Goal: Information Seeking & Learning: Learn about a topic

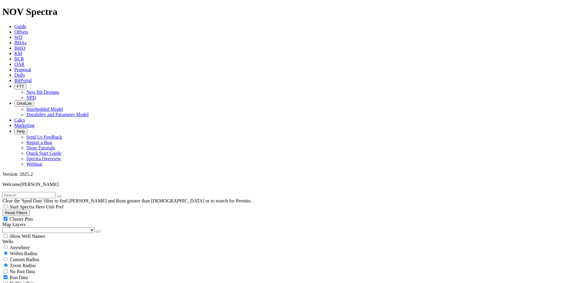
scroll to position [30, 0]
click at [98, 232] on icon "button" at bounding box center [98, 232] width 0 height 0
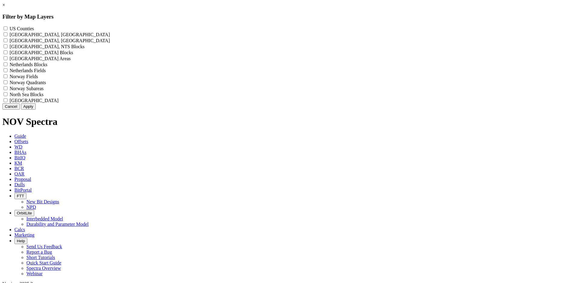
click at [251, 31] on div "US Counties - ()" at bounding box center [287, 28] width 571 height 6
click at [7, 29] on Counties "US Counties - ()" at bounding box center [6, 28] width 4 height 4
checkbox Counties "true"
click at [36, 110] on button "Apply" at bounding box center [28, 106] width 15 height 6
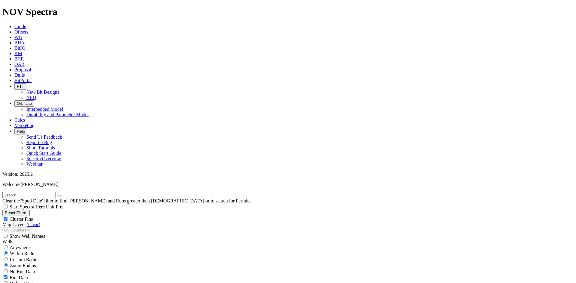
scroll to position [10979, 0]
click at [33, 217] on span "Cluster Pins" at bounding box center [21, 219] width 23 height 5
checkbox input "false"
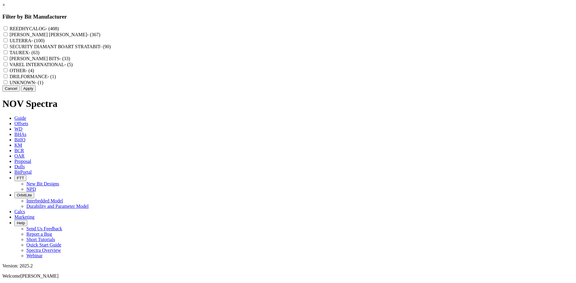
click at [5, 7] on link "×" at bounding box center [3, 4] width 3 height 5
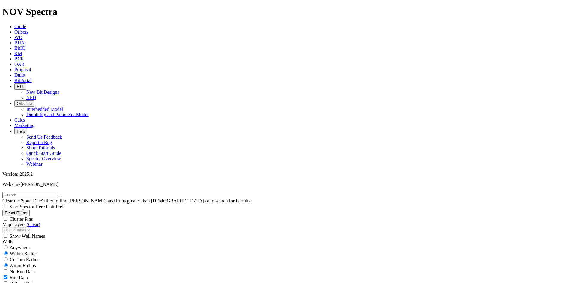
click at [30, 210] on button "Reset Filters" at bounding box center [15, 213] width 27 height 6
checkbox input "true"
click at [37, 222] on link "(Clear)" at bounding box center [33, 224] width 13 height 5
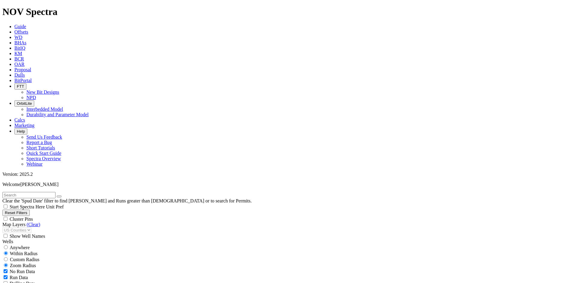
select select
click at [98, 232] on icon "button" at bounding box center [98, 232] width 0 height 0
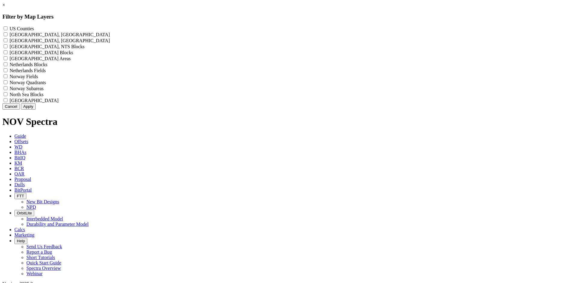
click at [270, 31] on div "US Counties - ()" at bounding box center [287, 28] width 571 height 6
click at [34, 30] on label "US Counties - ()" at bounding box center [22, 28] width 24 height 5
click at [7, 30] on Counties "US Counties - ()" at bounding box center [6, 28] width 4 height 4
checkbox Counties "true"
click at [36, 110] on button "Apply" at bounding box center [28, 106] width 15 height 6
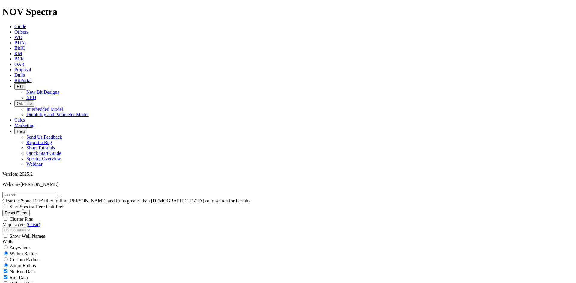
scroll to position [22412, 0]
drag, startPoint x: 31, startPoint y: 174, endPoint x: 34, endPoint y: 169, distance: 5.6
select select "12.25"
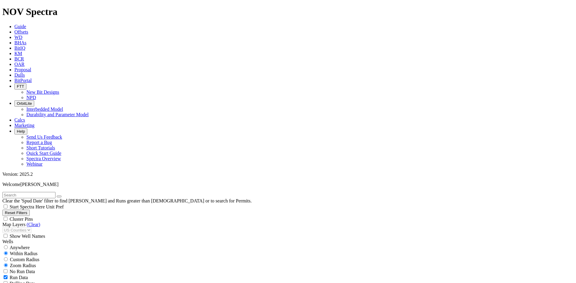
checkbox input "false"
select select "? number:12.25 ?"
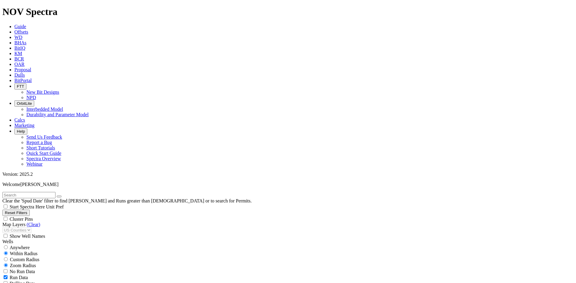
scroll to position [7558, 0]
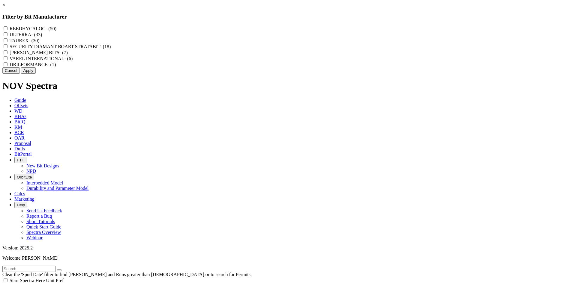
click at [56, 31] on label "REEDHYCALOG - (50)" at bounding box center [33, 28] width 47 height 5
click at [7, 30] on input "REEDHYCALOG - (50)" at bounding box center [6, 28] width 4 height 4
checkbox input "true"
click at [36, 74] on button "Apply" at bounding box center [28, 70] width 15 height 6
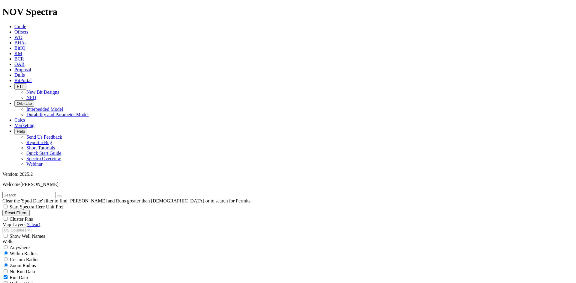
scroll to position [2482, 0]
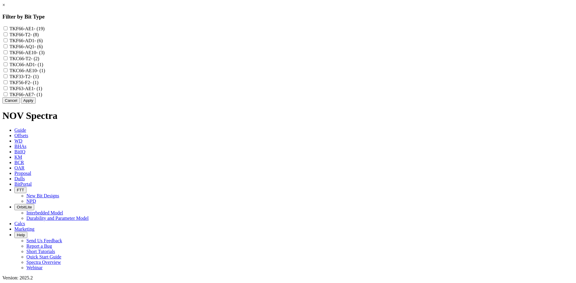
click at [45, 27] on label "TKF66-AE1 - (19)" at bounding box center [27, 28] width 35 height 5
click at [7, 27] on input "TKF66-AE1 - (19)" at bounding box center [6, 28] width 4 height 4
checkbox input "true"
click at [42, 97] on label "TKF66-AE7 - (1)" at bounding box center [26, 94] width 33 height 5
click at [7, 96] on input "TKF66-AE7 - (1)" at bounding box center [6, 94] width 4 height 4
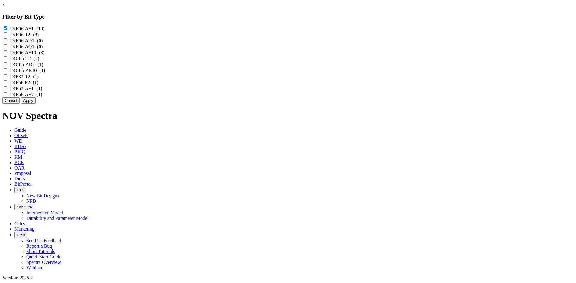
checkbox input "true"
click at [42, 91] on label "TKF63-AE1 - (1)" at bounding box center [26, 88] width 33 height 5
click at [7, 90] on input "TKF63-AE1 - (1)" at bounding box center [6, 88] width 4 height 4
checkbox input "true"
click at [5, 7] on link "×" at bounding box center [3, 4] width 3 height 5
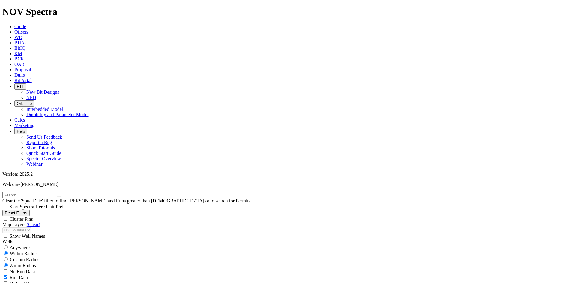
scroll to position [390, 0]
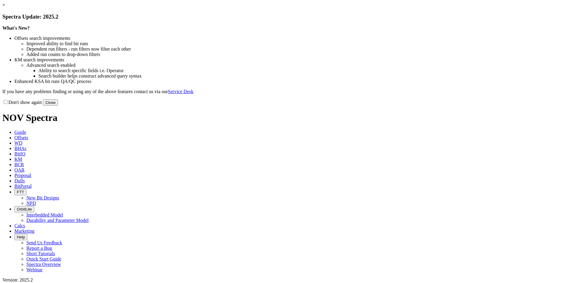
drag, startPoint x: 407, startPoint y: 43, endPoint x: 413, endPoint y: 46, distance: 6.5
click at [407, 20] on div "× Spectra Update: 2025.2" at bounding box center [287, 11] width 571 height 18
click at [5, 7] on link "×" at bounding box center [3, 4] width 3 height 5
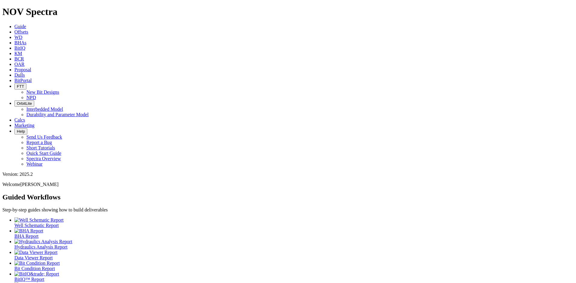
click at [28, 29] on span "Offsets" at bounding box center [21, 31] width 14 height 5
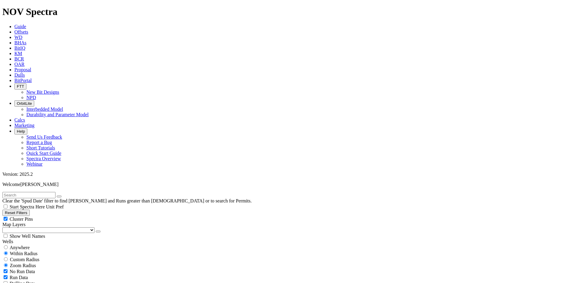
click at [96, 231] on button "button" at bounding box center [98, 232] width 5 height 2
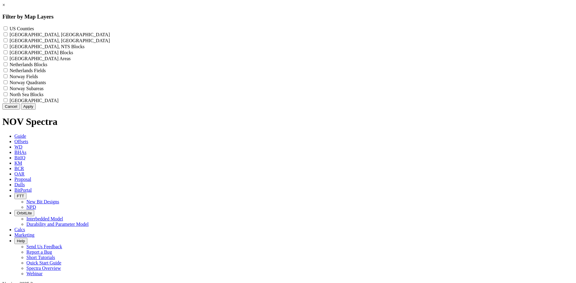
click at [34, 28] on label "US Counties - ()" at bounding box center [22, 28] width 24 height 5
click at [7, 28] on Counties "US Counties - ()" at bounding box center [6, 28] width 4 height 4
checkbox Counties "true"
click at [36, 110] on button "Apply" at bounding box center [28, 106] width 15 height 6
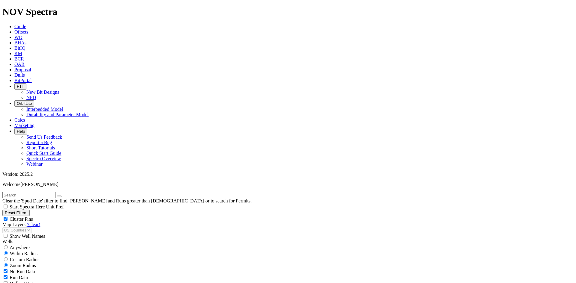
scroll to position [210, 0]
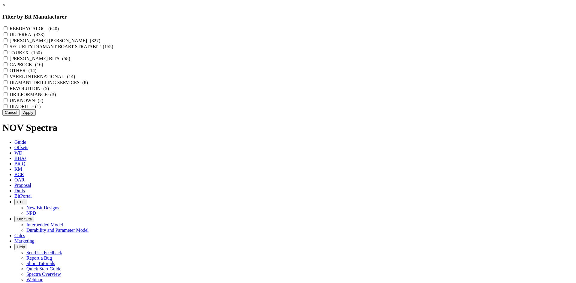
click at [59, 29] on label "REEDHYCALOG - (640)" at bounding box center [34, 28] width 49 height 5
click at [7, 29] on input "REEDHYCALOG - (640)" at bounding box center [6, 28] width 4 height 4
checkbox input "true"
click at [36, 116] on button "Apply" at bounding box center [28, 112] width 15 height 6
checkbox input "false"
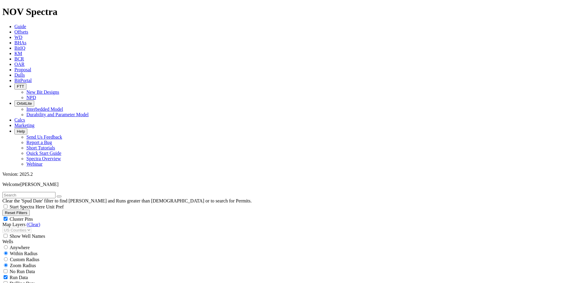
select select "? number:12.25 ?"
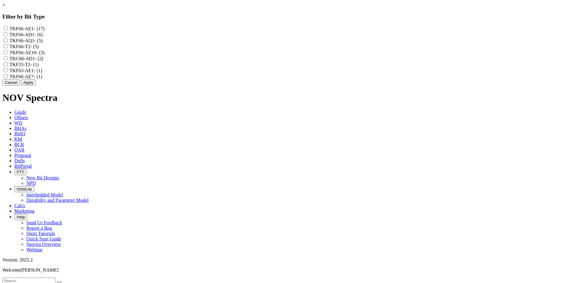
click at [45, 28] on label "TKF66-AE1 - (17)" at bounding box center [27, 28] width 35 height 5
click at [7, 28] on input "TKF66-AE1 - (17)" at bounding box center [6, 28] width 4 height 4
checkbox input "true"
click at [45, 55] on label "TKF66-AE10 - (3)" at bounding box center [27, 52] width 35 height 5
click at [7, 54] on input "TKF66-AE10 - (3)" at bounding box center [6, 52] width 4 height 4
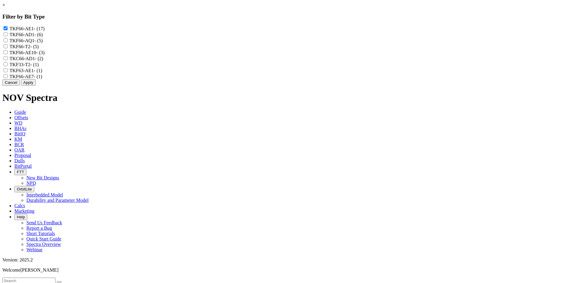
checkbox input "true"
click at [42, 73] on label "TKF63-AE1 - (1)" at bounding box center [26, 70] width 33 height 5
click at [7, 72] on input "TKF63-AE1 - (1)" at bounding box center [6, 70] width 4 height 4
checkbox input "true"
click at [42, 79] on label "TKF66-AE7 - (1)" at bounding box center [26, 76] width 33 height 5
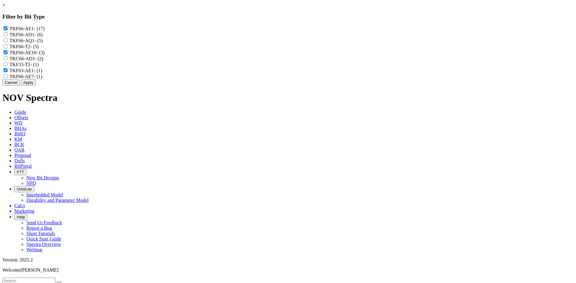
click at [7, 78] on input "TKF66-AE7 - (1)" at bounding box center [6, 76] width 4 height 4
checkbox input "true"
click at [36, 86] on button "Apply" at bounding box center [28, 82] width 15 height 6
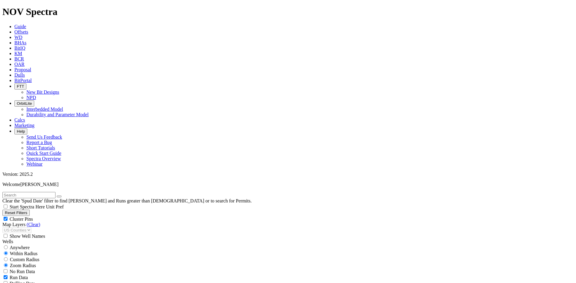
click at [33, 217] on span "Cluster Pins" at bounding box center [21, 219] width 23 height 5
checkbox input "false"
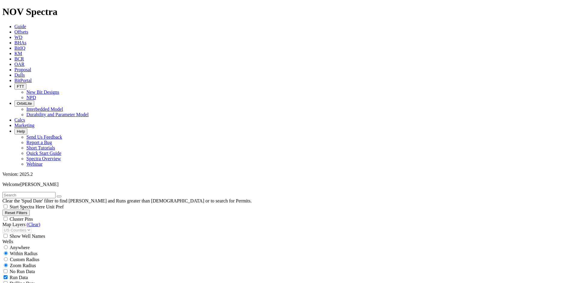
type input "[DATE]"
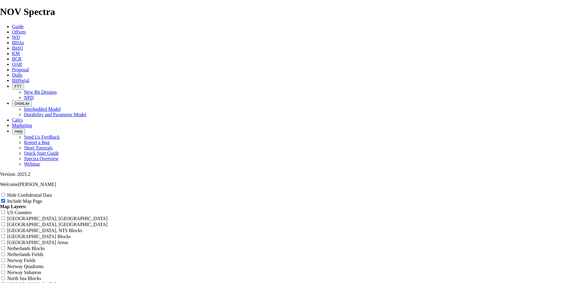
click at [548, 192] on div "Hide Confidential Data" at bounding box center [288, 195] width 576 height 6
click at [513, 192] on div "Hide Confidential Data" at bounding box center [288, 195] width 576 height 6
click at [523, 192] on div "Hide Confidential Data" at bounding box center [288, 195] width 576 height 6
click at [5, 193] on input "Hide Confidential Data" at bounding box center [3, 195] width 4 height 4
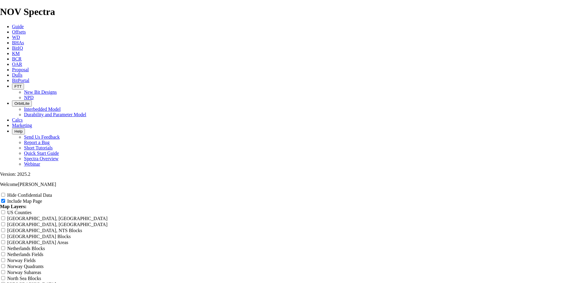
drag, startPoint x: 358, startPoint y: 43, endPoint x: 185, endPoint y: 51, distance: 172.9
click at [5, 193] on input "Hide Confidential Data" at bounding box center [3, 195] width 4 height 4
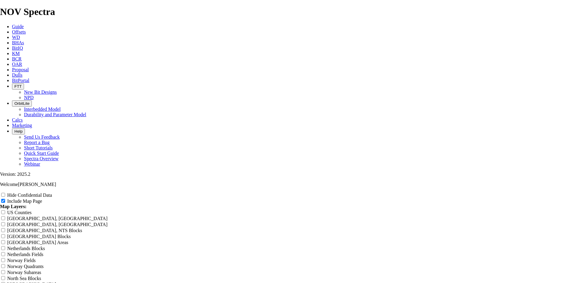
checkbox input "true"
drag, startPoint x: 373, startPoint y: 34, endPoint x: 315, endPoint y: 39, distance: 58.1
drag, startPoint x: 338, startPoint y: 41, endPoint x: 230, endPoint y: 39, distance: 108.0
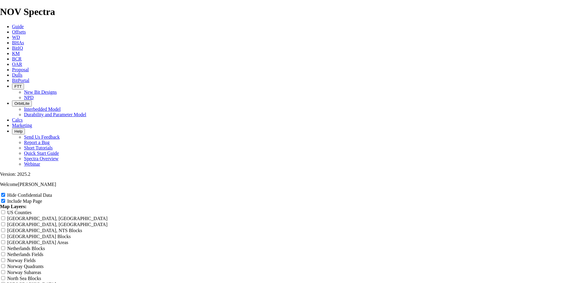
type input "1"
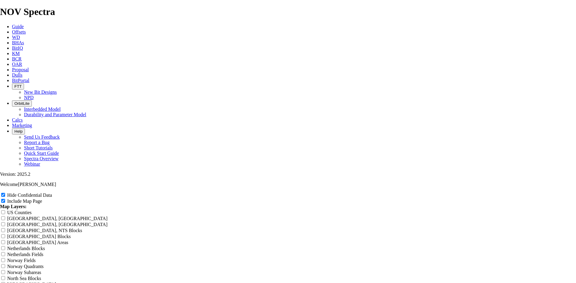
type input "1"
type input "12"
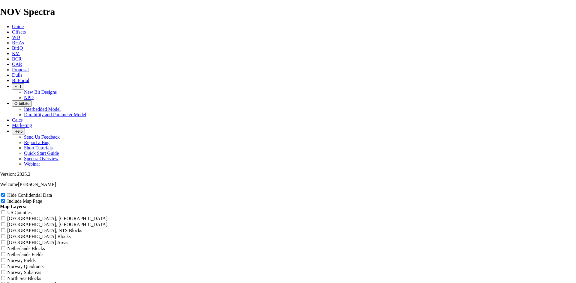
type input "12"
type input "12."
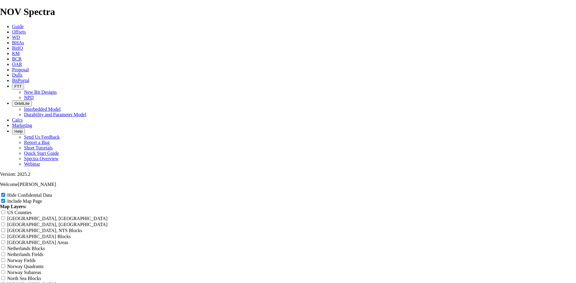
type input "12."
type input "12.2"
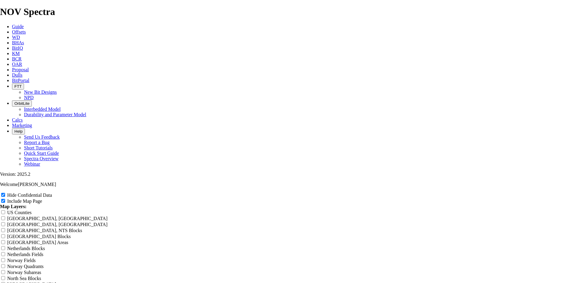
type input "12.2"
type input "12.25"
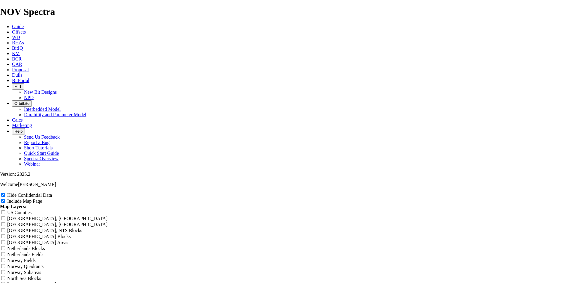
type input "12.25"
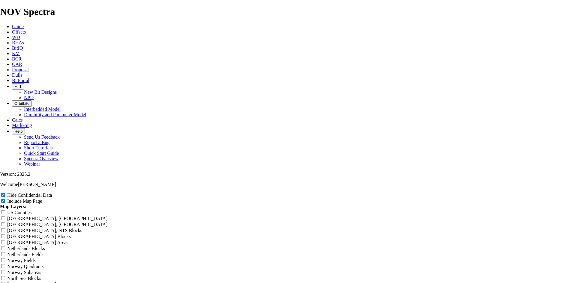
type input "12.25 T"
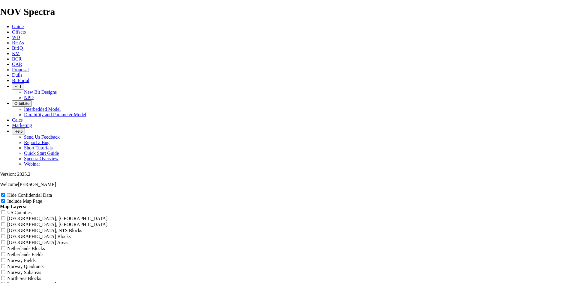
type input "12.25 T"
type input "12.25 TK"
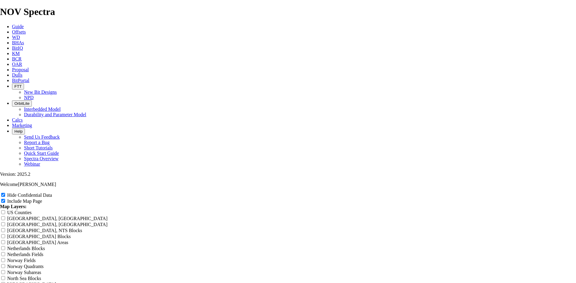
type input "12.25 TK"
type input "12.25 TKF"
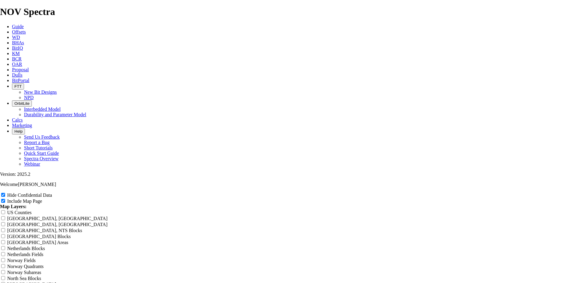
type input "12.25 TKF"
type input "12.25 TKF6"
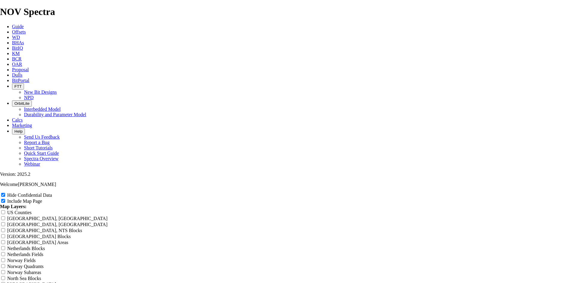
type input "12.25 TKF6"
type input "12.25 TKF66"
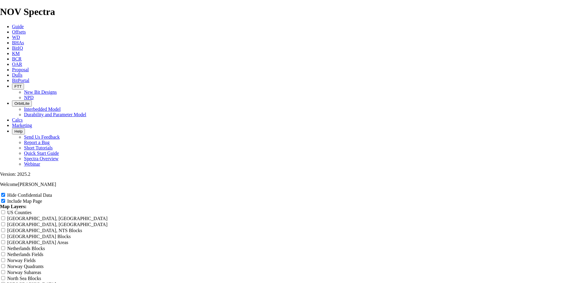
type input "12.25 TKF66"
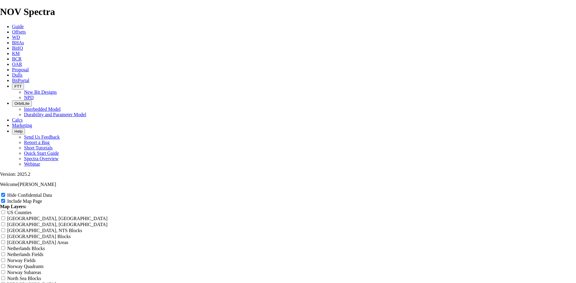
type input "12.25 TKF66 A"
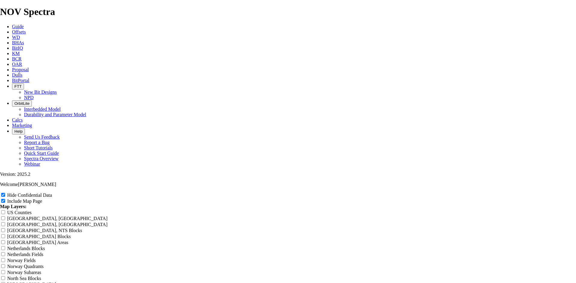
type input "12.25 TKF66 A"
type input "12.25 TKF66 AE"
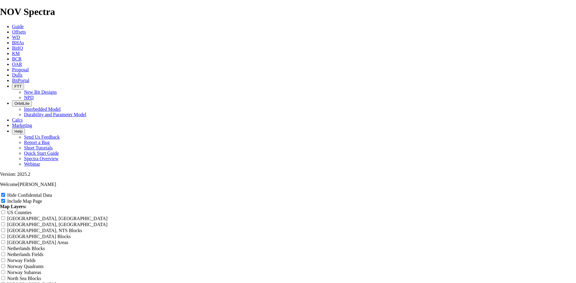
type input "12.25 TKF66 AE"
type input "12.25 TKF66 AE O"
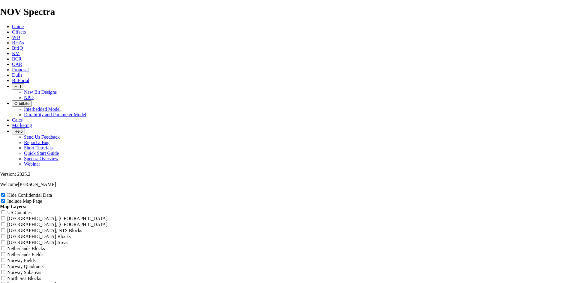
type input "12.25 TKF66 AE O"
type input "12.25 TKF66 AE Of"
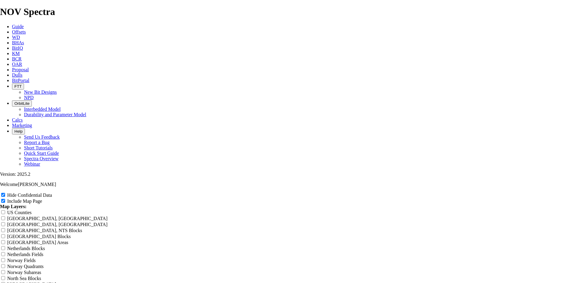
type input "12.25 TKF66 AE Of"
type input "12.25 TKF66 AE Off"
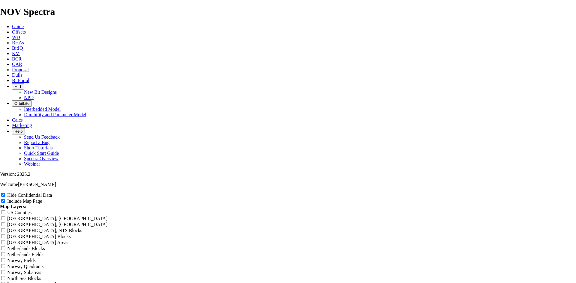
type input "12.25 TKF66 AE Off"
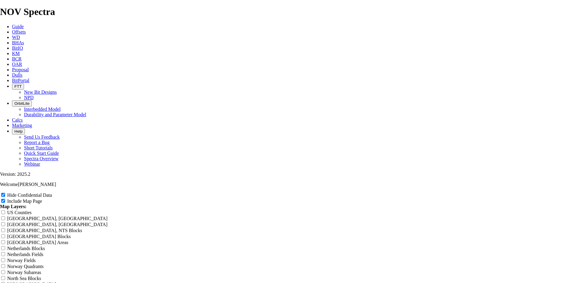
type input "12.25 TKF66 AE Offs"
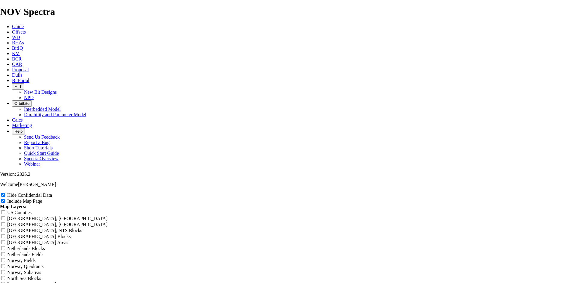
type input "12.25 TKF66 AE Offs"
type input "12.25 TKF66 AE Offse"
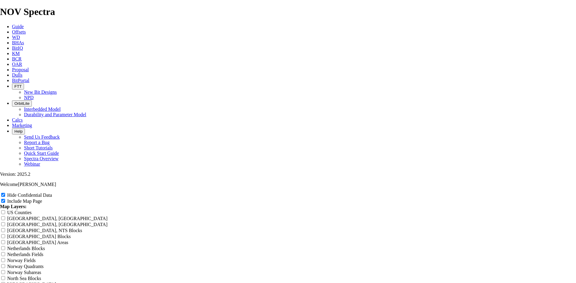
type input "12.25 TKF66 AE Offse"
type input "12.25 TKF66 AE Offset"
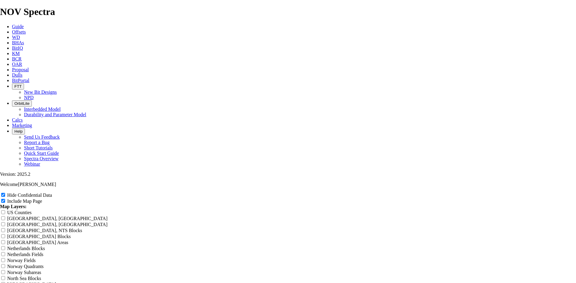
type input "12.25 TKF66 AE Offset"
type input "12.25 TKF66 AE Offsets"
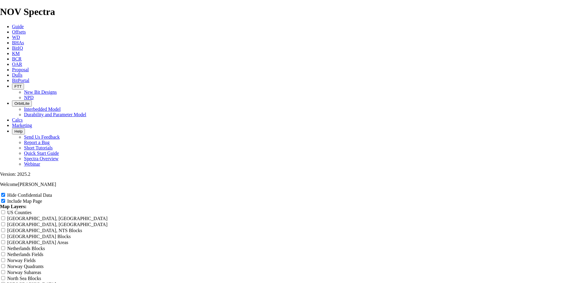
type input "12.25 TKF66 AE Offsets"
type input "12.25 TKF66 AE Offset"
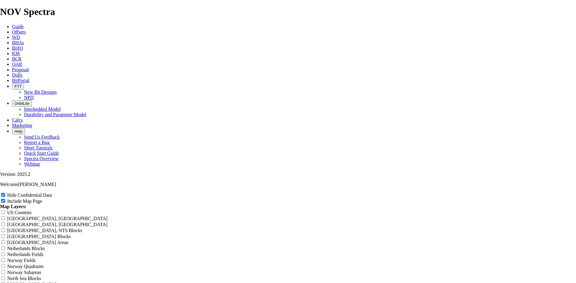
type input "12.25 TKF66 AE Offset"
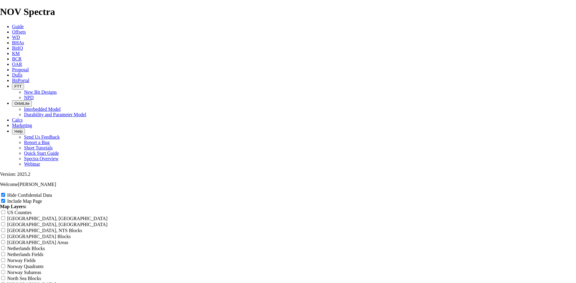
type input "12.25 TKF66 AE Offse"
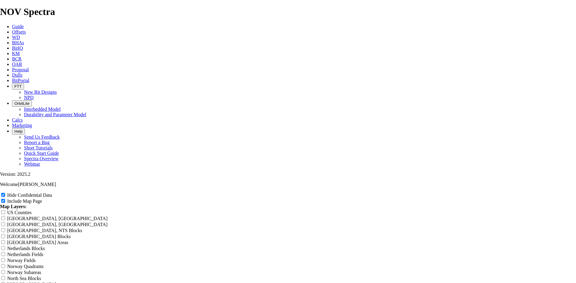
type input "12.25 TKF66 AE Offse"
type input "12.25 TKF66 AE Offs"
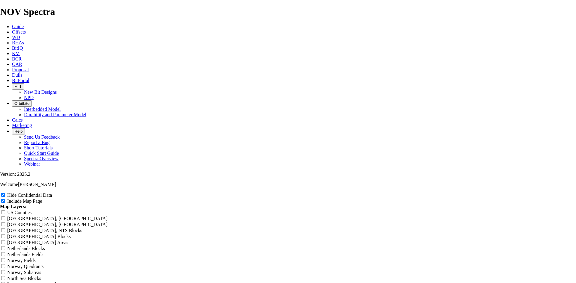
type input "12.25 TKF66 AE Offs"
type input "12.25 TKF66 AE Off"
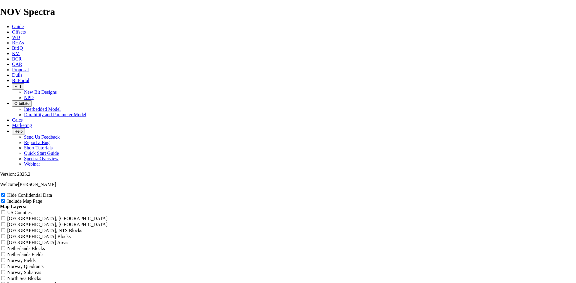
type input "12.25 TKF66 AE Off"
type input "12.25 TKF66 AE Of"
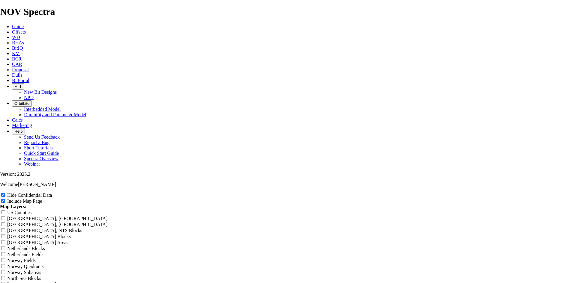
type input "12.25 TKF66 AE Of"
type input "12.25 TKF66 AE O"
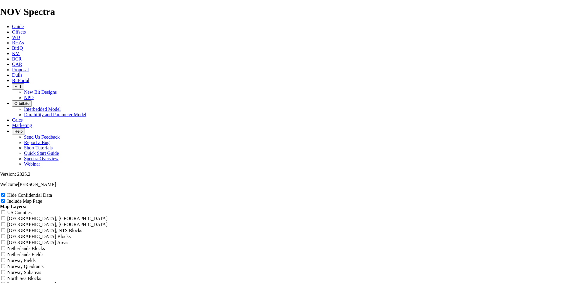
type input "12.25 TKF66 AE O"
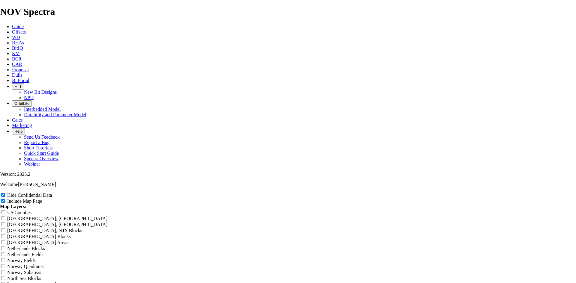
type input "12.25 TKF66 AE"
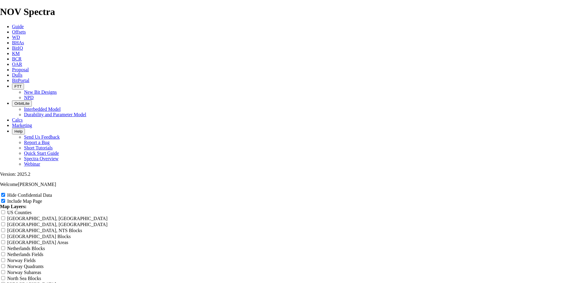
type input "12.25 TKF66 AE"
type input "12.25 TKF66 AE O"
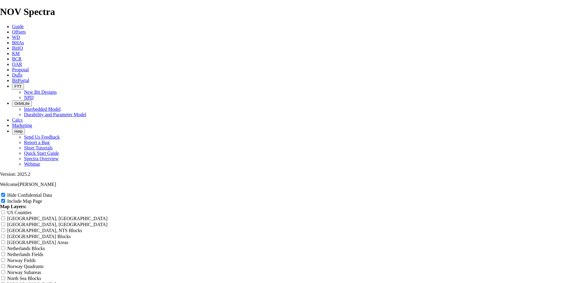
type input "12.25 TKF66 AE O"
type input "12.25 TKF66 AE Of"
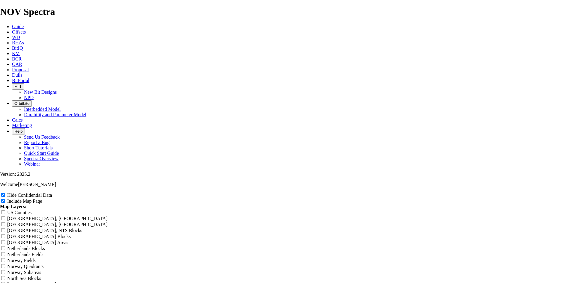
type input "12.25 TKF66 AE Of"
type input "12.25 TKF66 AE Off"
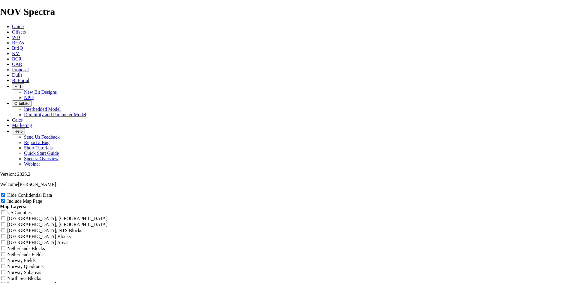
type input "12.25 TKF66 AE Off"
type input "12.25 TKF66 AE Offs"
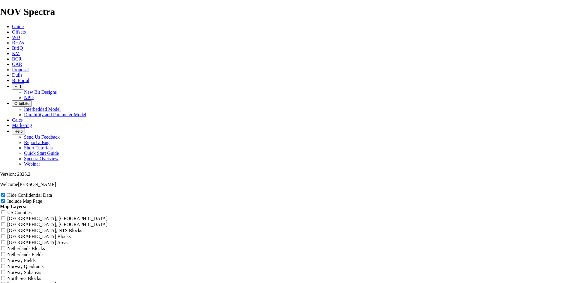
type input "12.25 TKF66 AE Offs"
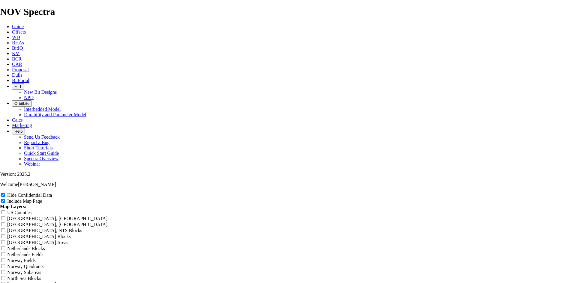
type input "12.25 TKF66 AE Offst"
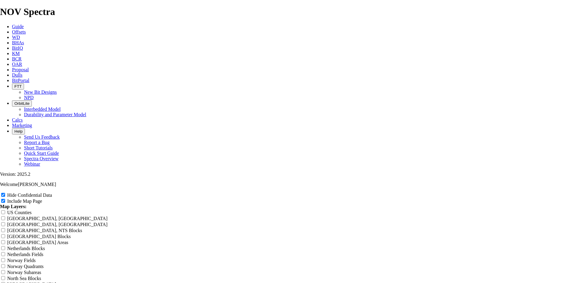
type input "12.25 TKF66 AE Offst"
type input "12.25 TKF66 AE Offste"
drag, startPoint x: 352, startPoint y: 40, endPoint x: 210, endPoint y: 45, distance: 142.2
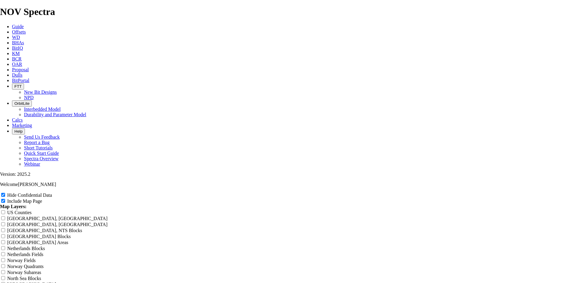
drag, startPoint x: 350, startPoint y: 144, endPoint x: 169, endPoint y: 149, distance: 181.2
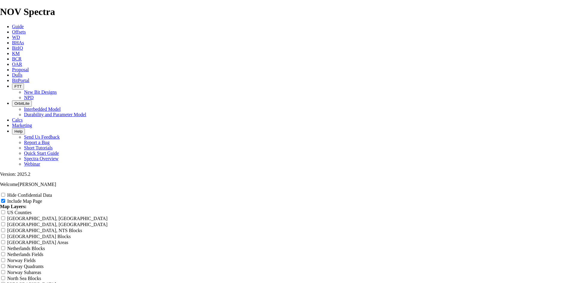
drag, startPoint x: 210, startPoint y: 49, endPoint x: 135, endPoint y: 59, distance: 75.5
paste input "12.25 TKF66 AE Offsets near [GEOGRAPHIC_DATA]"
click at [7, 193] on span at bounding box center [3, 195] width 7 height 5
click at [5, 193] on input "Hide Confidential Data" at bounding box center [3, 195] width 4 height 4
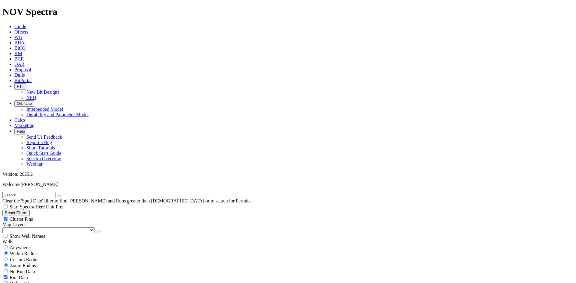
scroll to position [855, 0]
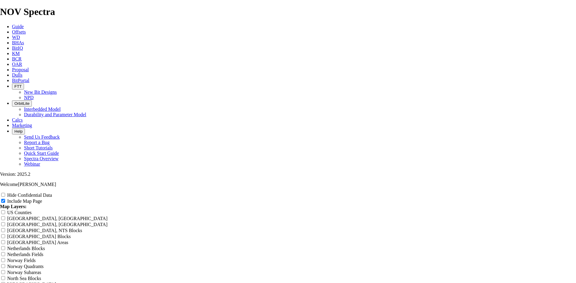
click at [52, 193] on label "Hide Confidential Data" at bounding box center [29, 195] width 45 height 5
click at [5, 193] on input "Hide Confidential Data" at bounding box center [3, 195] width 4 height 4
drag, startPoint x: 358, startPoint y: 43, endPoint x: 195, endPoint y: 49, distance: 163.2
paste input "12.25 TKF66 AE Offsets near [GEOGRAPHIC_DATA]"
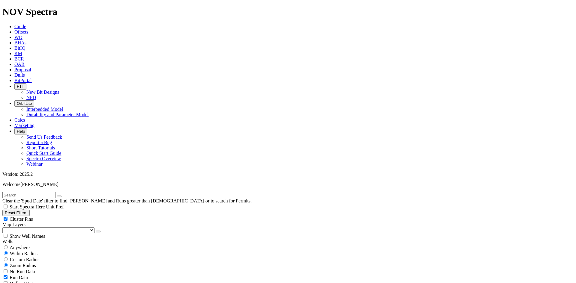
click at [70, 216] on div "Cluster Pins" at bounding box center [287, 219] width 571 height 6
click at [98, 232] on icon "button" at bounding box center [98, 232] width 0 height 0
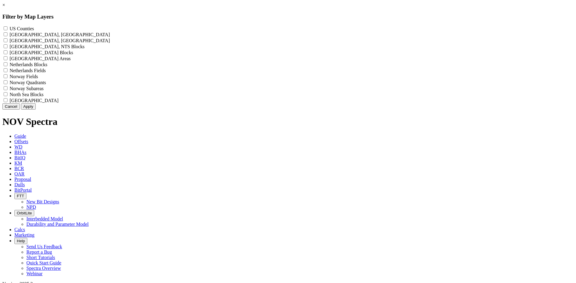
click at [34, 28] on label "US Counties - ()" at bounding box center [22, 28] width 24 height 5
click at [7, 28] on Counties "US Counties - ()" at bounding box center [6, 28] width 4 height 4
click at [36, 110] on button "Apply" at bounding box center [28, 106] width 15 height 6
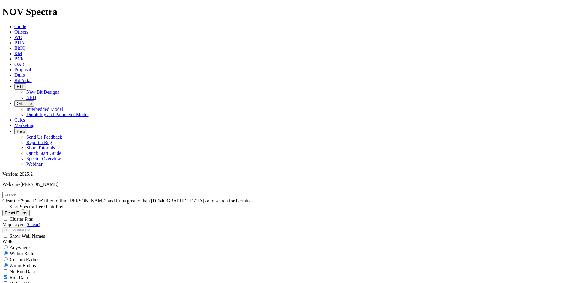
scroll to position [210, 0]
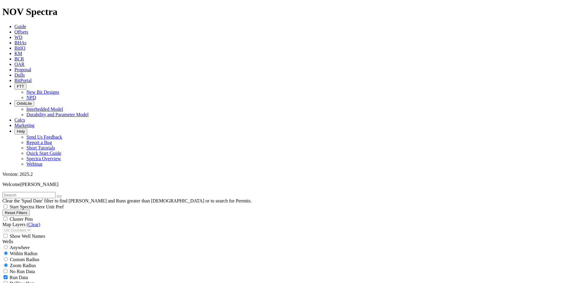
drag, startPoint x: 41, startPoint y: 175, endPoint x: 42, endPoint y: 172, distance: 3.4
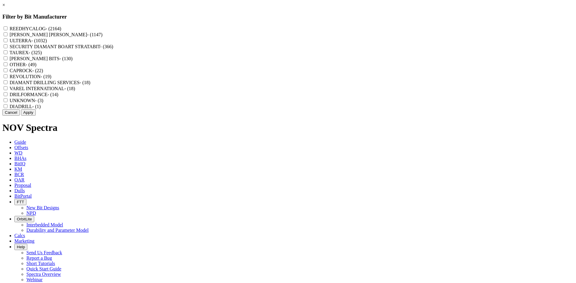
click at [61, 27] on label "REEDHYCALOG - (2164)" at bounding box center [36, 28] width 52 height 5
click at [7, 27] on input "REEDHYCALOG - (2164)" at bounding box center [6, 28] width 4 height 4
click at [36, 116] on button "Apply" at bounding box center [28, 112] width 15 height 6
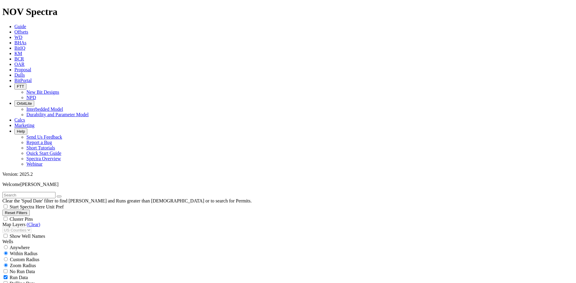
scroll to position [22069, 0]
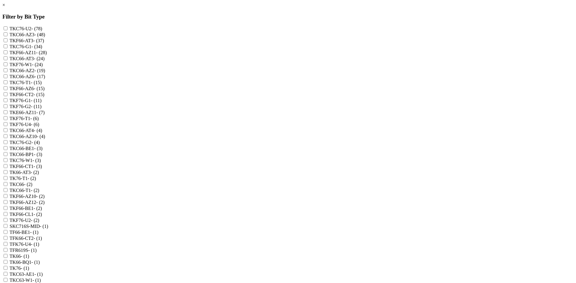
click at [43, 67] on label "TKF76-W1 - (24)" at bounding box center [26, 64] width 33 height 5
click at [7, 66] on input "TKF76-W1 - (24)" at bounding box center [6, 64] width 4 height 4
click at [41, 163] on label "TKC76-W1 - (3)" at bounding box center [25, 160] width 31 height 5
click at [7, 162] on input "TKC76-W1 - (3)" at bounding box center [6, 160] width 4 height 4
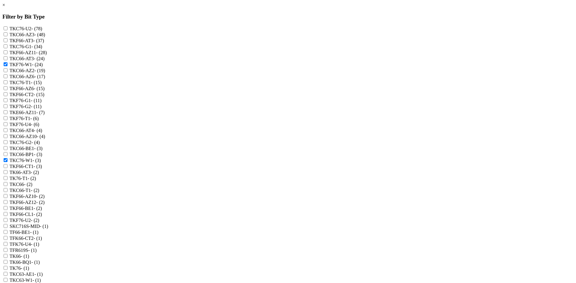
click at [41, 278] on label "TKC63-W1 - (1)" at bounding box center [25, 280] width 31 height 5
click at [7, 278] on input "TKC63-W1 - (1)" at bounding box center [6, 280] width 4 height 4
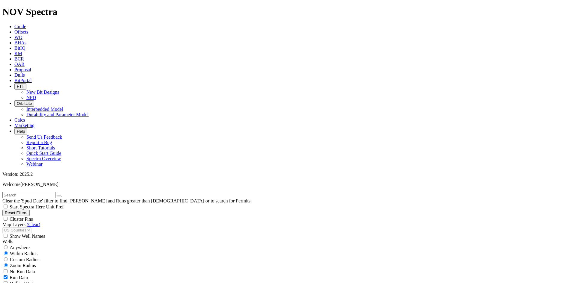
scroll to position [1269, 0]
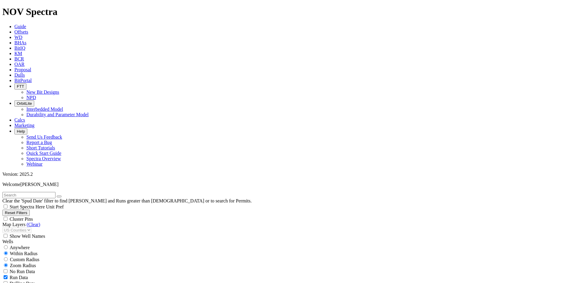
scroll to position [0, 0]
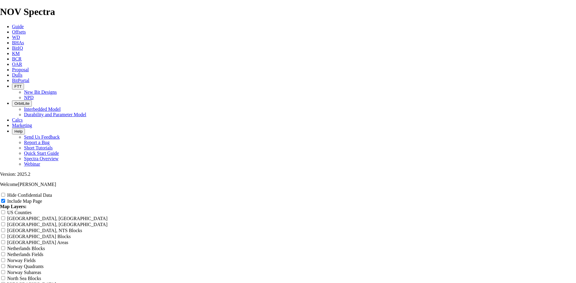
click at [7, 193] on span at bounding box center [3, 195] width 7 height 5
click at [5, 193] on input "Hide Confidential Data" at bounding box center [3, 195] width 4 height 4
checkbox input "true"
drag, startPoint x: 352, startPoint y: 43, endPoint x: 166, endPoint y: 44, distance: 185.3
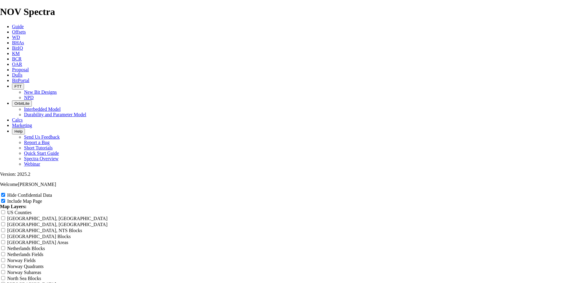
type input "8"
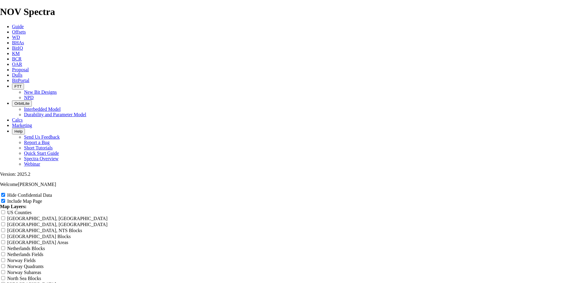
type input "8"
type input "8."
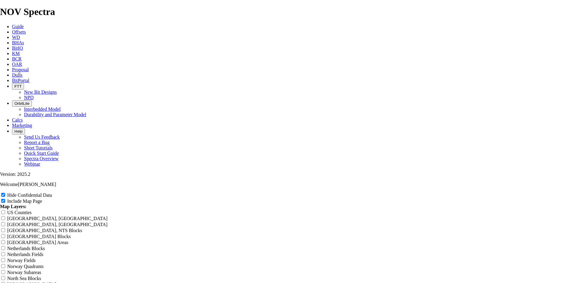
type input "8."
type input "8.7"
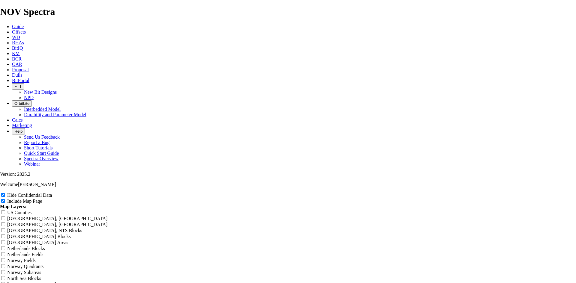
type input "8.7"
type input "8.75"
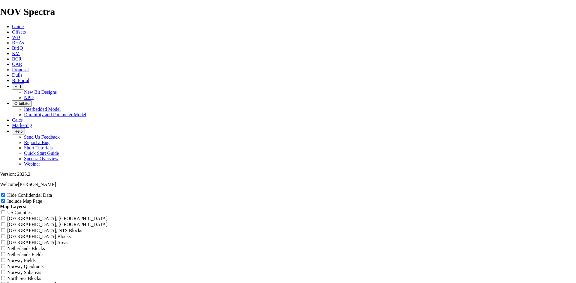
type input "8.75"
type input "8.75 T"
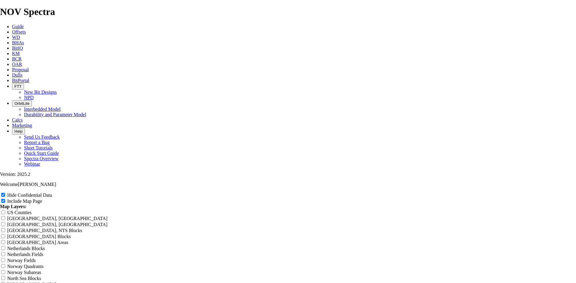
type input "8.75 T"
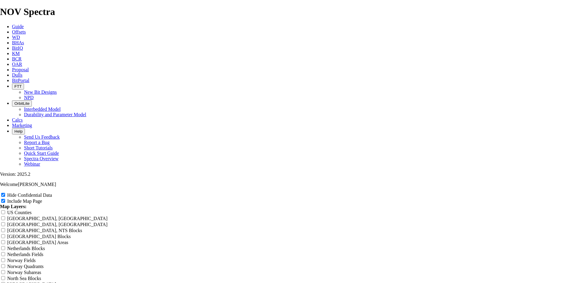
type input "8.75 TL"
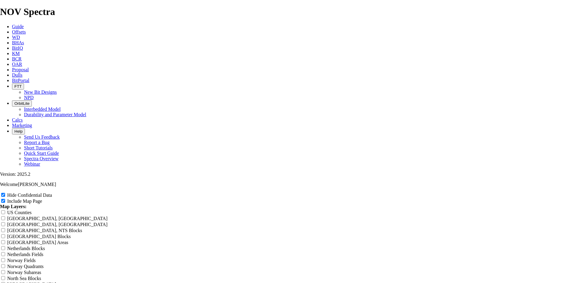
type input "8.75 TL"
type input "8.75 TLK"
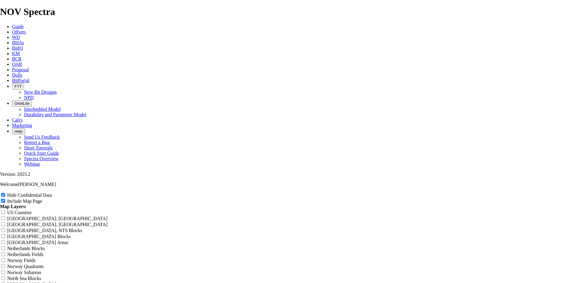
type input "8.75 TLK"
type input "8.75 TLKF"
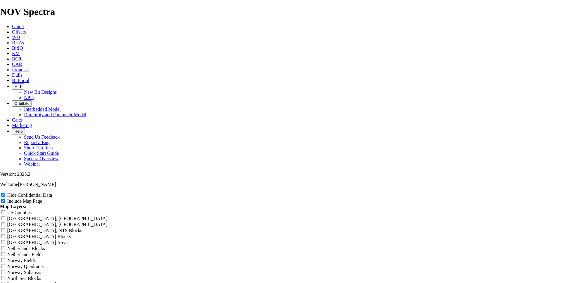
type input "8.75 TLKF"
type input "8.75 TLK"
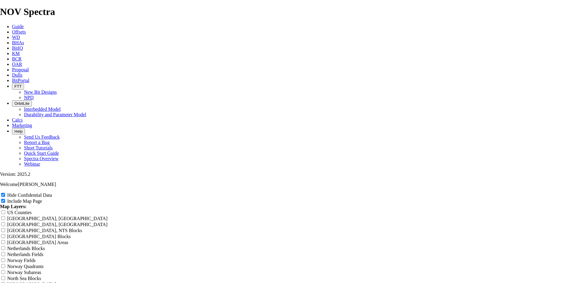
type input "8.75 TLK"
type input "8.75 TL"
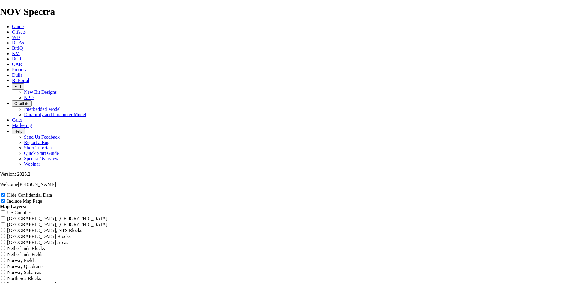
type input "8.75 TL"
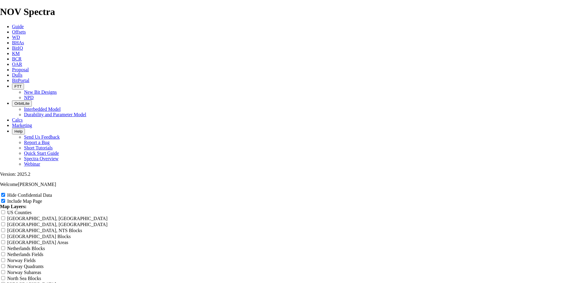
type input "8.75 T"
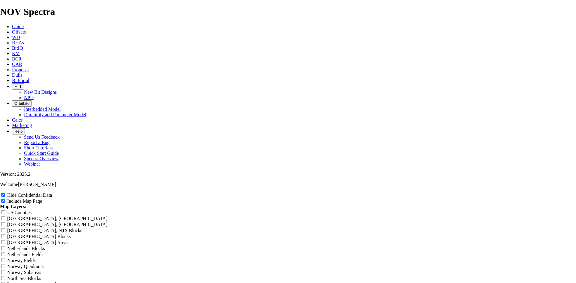
type input "8.75 T"
type input "8.75 TK"
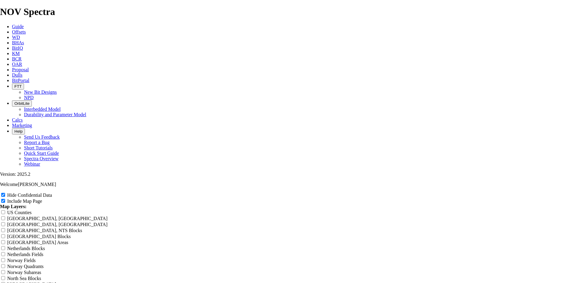
type input "8.75 TK"
type input "8.75 TKY"
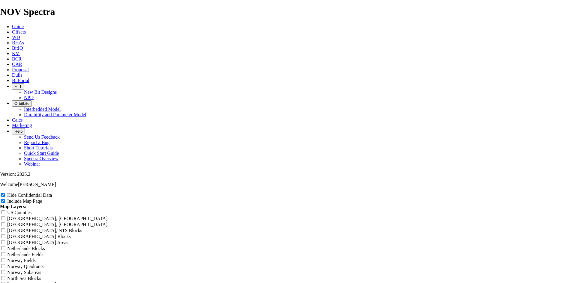
type input "8.75 TKY"
type input "8.75 TK"
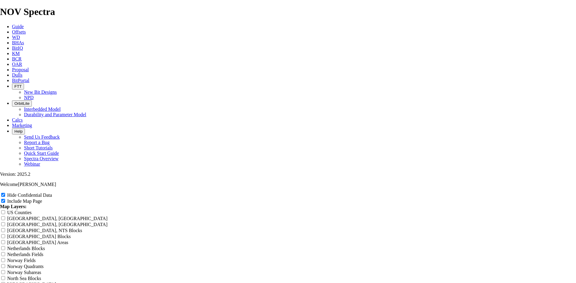
type input "8.75 TK"
type input "8.75 TKF"
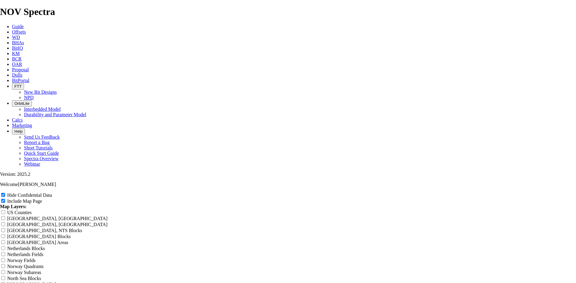
type input "8.75 TKF"
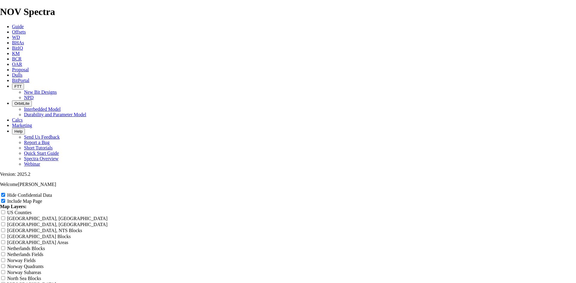
type input "8.75 TKF7"
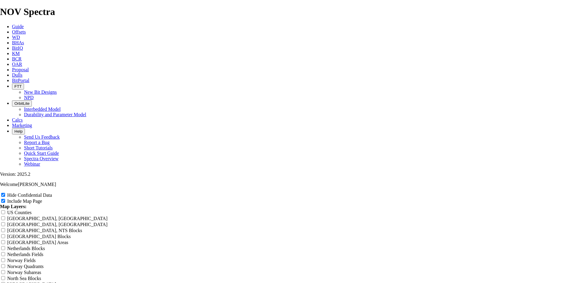
type input "8.75 TKF7"
type input "8.75 TKF76"
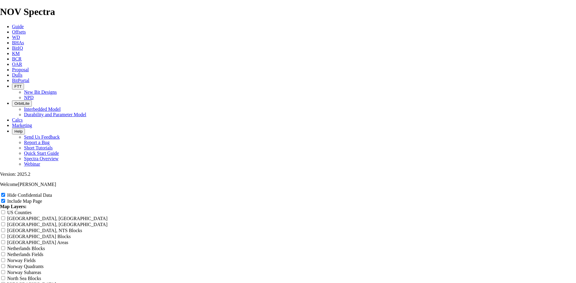
type input "8.75 TKF76"
type input "8.75 TKF76 W"
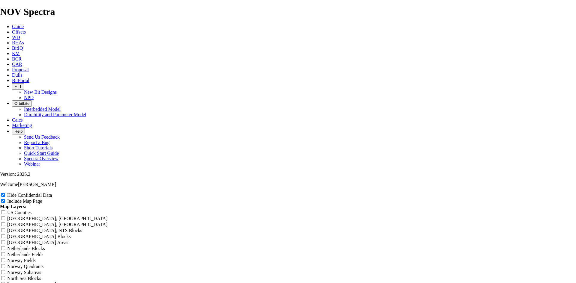
type input "8.75 TKF76 W"
type input "8.75 TKF76 W1"
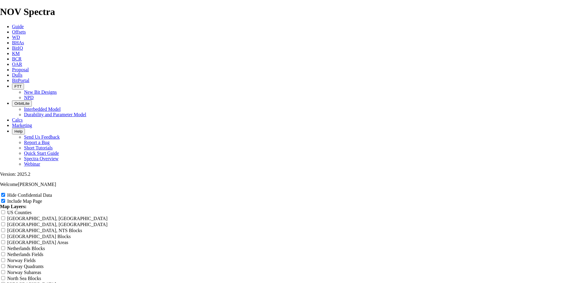
type input "8.75 TKF76 W1"
type input "8.75 TKF76 W1 O"
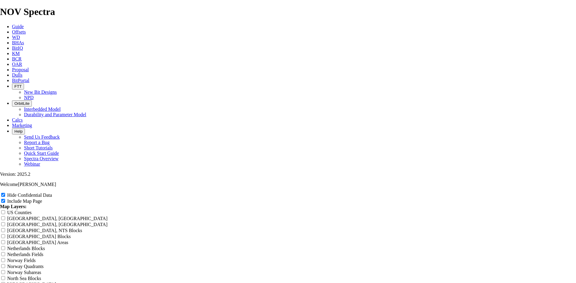
type input "8.75 TKF76 W1 O"
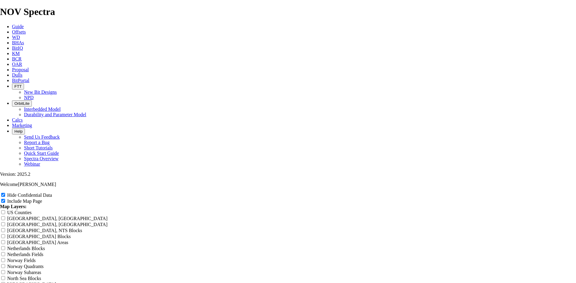
type input "8.75 TKF76 W1 Of"
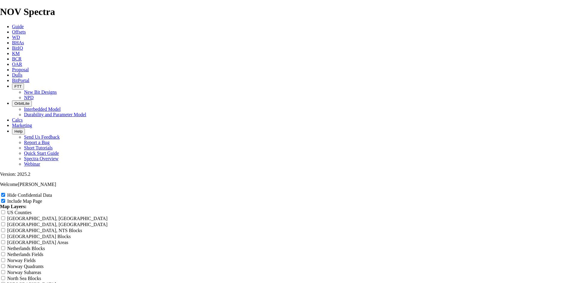
type input "8.75 TKF76 W1 Of"
type input "8.75 TKF76 W1 Off"
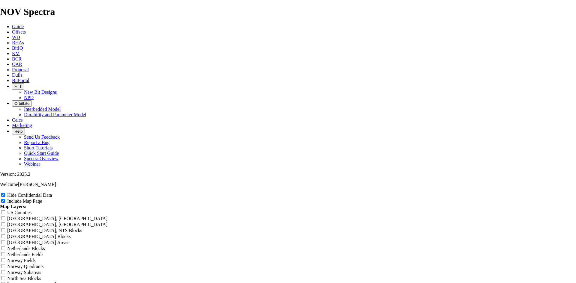
type input "8.75 TKF76 W1 Off"
type input "8.75 TKF76 W1 Offs"
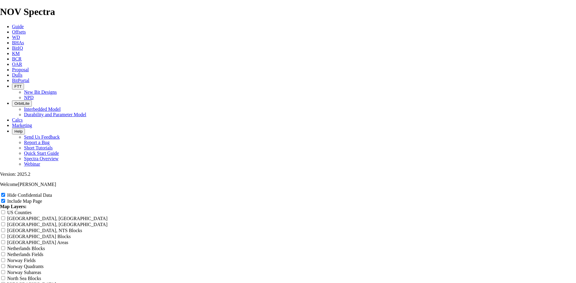
type input "8.75 TKF76 W1 Offs"
type input "8.75 TKF76 W1 Offse"
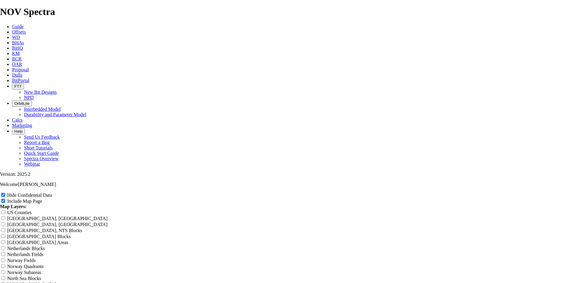
type input "8.75 TKF76 W1 Offse"
type input "8.75 TKF76 W1 Offset"
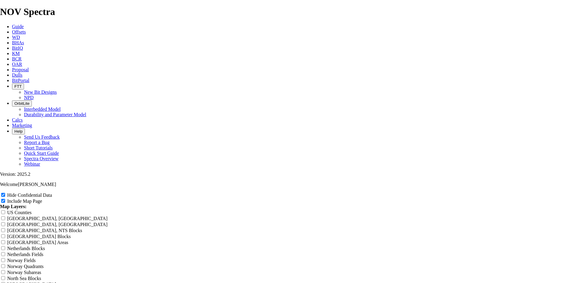
type input "8.75 TKF76 W1 Offset"
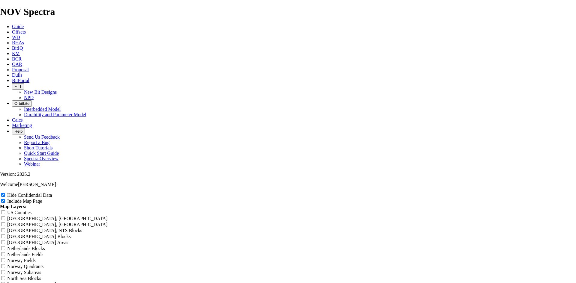
type input "8.75 TKF76 W1 Offsets"
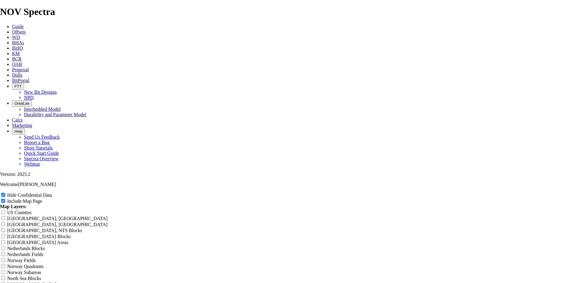
type input "8.75 TKF76 W1 Offsets"
type input "8.75 TKF76 W1 Offsets n"
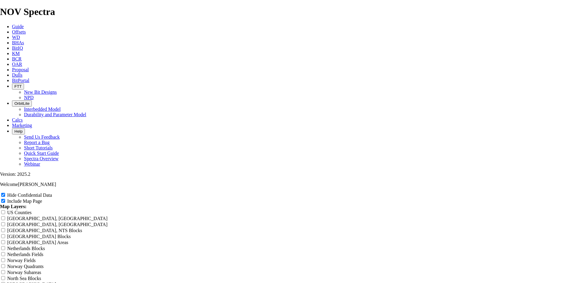
type input "8.75 TKF76 W1 Offsets n"
type input "8.75 TKF76 W1 Offsets ne"
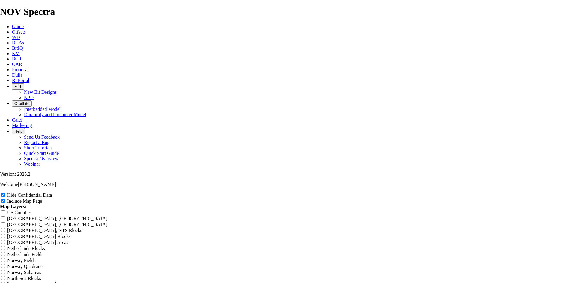
type input "8.75 TKF76 W1 Offsets ne"
type input "8.75 TKF76 W1 Offsets nea"
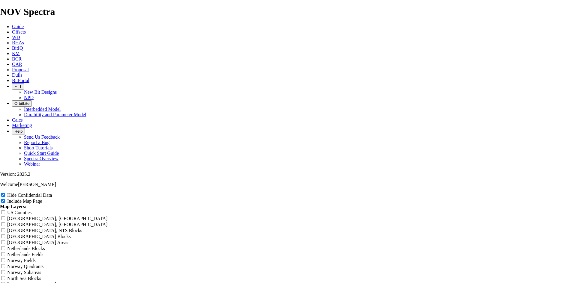
type input "8.75 TKF76 W1 Offsets nea"
type input "8.75 TKF76 W1 Offsets near"
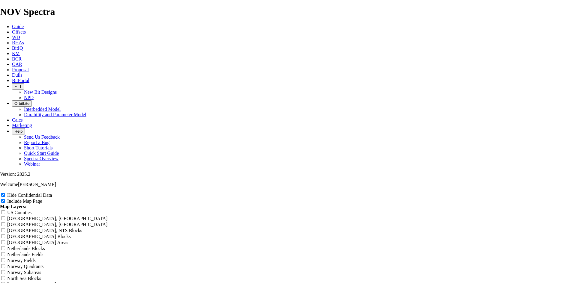
type input "8.75 TKF76 W1 Offsets near"
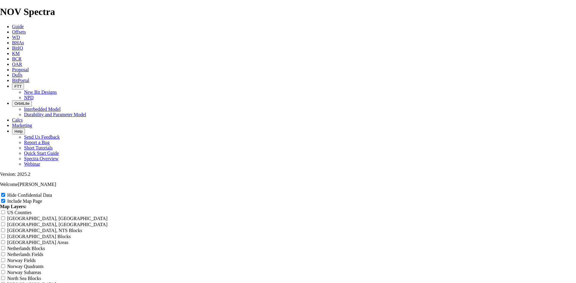
type input "8.75 TKF76 W1 Offsets near M"
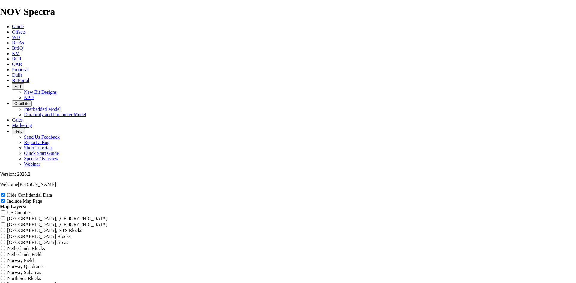
type input "8.75 TKF76 W1 Offsets near M"
type input "8.75 TKF76 W1 Offsets near Me"
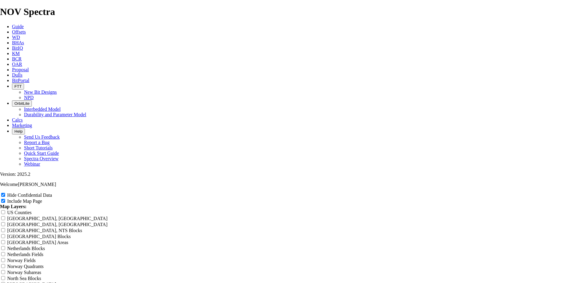
type input "8.75 TKF76 W1 Offsets near Me"
type input "8.75 TKF76 W1 Offsets near Mes"
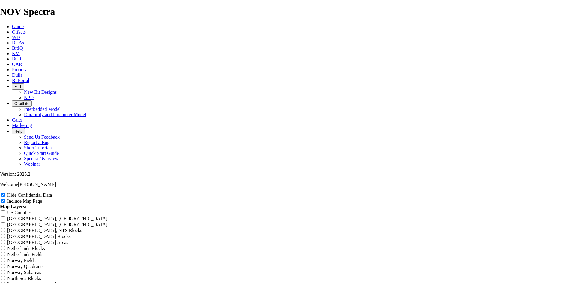
type input "8.75 TKF76 W1 Offsets near Mes"
type input "8.75 TKF76 W1 Offsets near Mesa"
drag, startPoint x: 350, startPoint y: 43, endPoint x: 229, endPoint y: 41, distance: 120.9
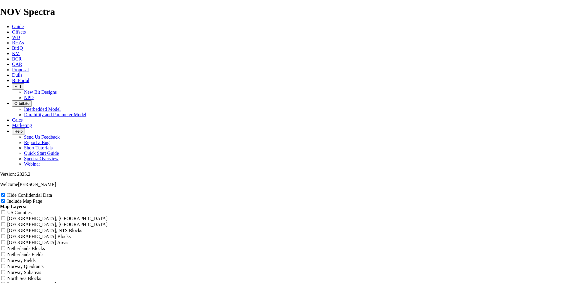
drag, startPoint x: 348, startPoint y: 43, endPoint x: 220, endPoint y: 42, distance: 128.3
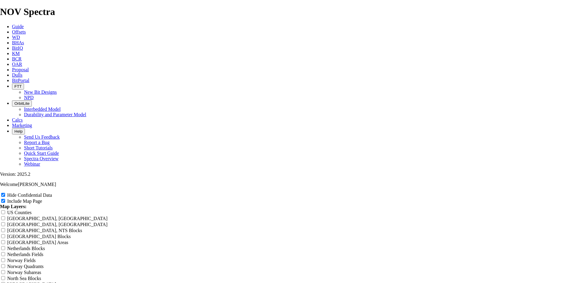
click at [570, 193] on div "Hide Confidential Data Include Map Page Map Layers: US Counties Alberta, CA Tow…" at bounding box center [288, 245] width 576 height 106
click at [569, 193] on div "Hide Confidential Data Include Map Page Map Layers: US Counties Alberta, CA Tow…" at bounding box center [288, 245] width 576 height 106
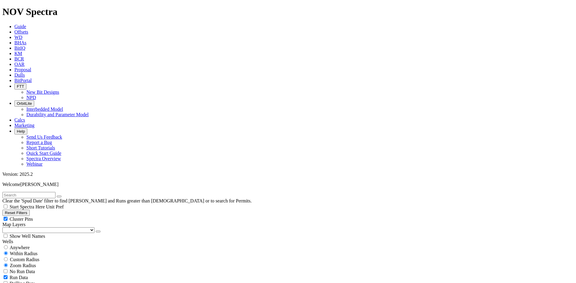
scroll to position [150, 0]
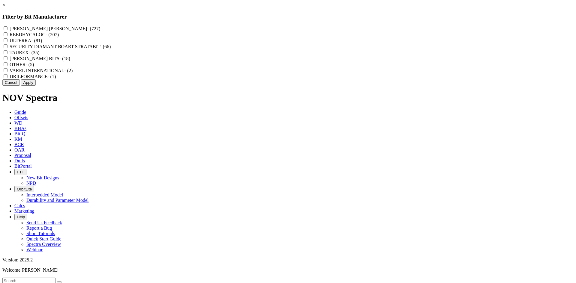
click at [59, 35] on label "REEDHYCALOG - (207)" at bounding box center [34, 34] width 49 height 5
click at [7, 35] on input "REEDHYCALOG - (207)" at bounding box center [6, 34] width 4 height 4
click at [36, 86] on button "Apply" at bounding box center [28, 82] width 15 height 6
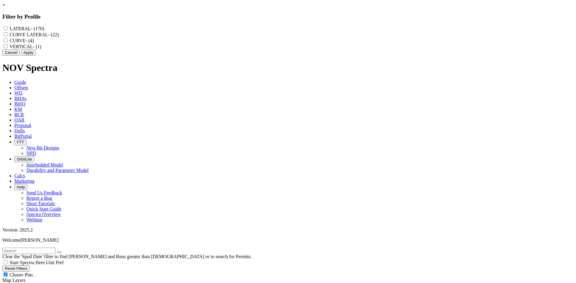
click at [59, 36] on label "CURVE LATERAL - (22)" at bounding box center [34, 34] width 49 height 5
click at [7, 36] on LATERAL "CURVE LATERAL - (22)" at bounding box center [6, 34] width 4 height 4
click at [36, 56] on button "Apply" at bounding box center [28, 52] width 15 height 6
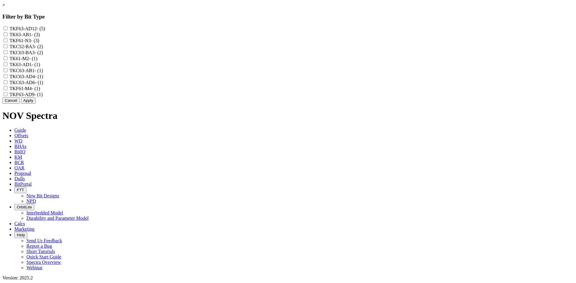
click at [40, 37] on label "TK63-AB1 - (3)" at bounding box center [25, 34] width 30 height 5
click at [7, 36] on input "TK63-AB1 - (3)" at bounding box center [6, 34] width 4 height 4
click at [43, 73] on label "TKC63-AB1 - (1)" at bounding box center [27, 70] width 34 height 5
click at [7, 72] on input "TKC63-AB1 - (1)" at bounding box center [6, 70] width 4 height 4
click at [36, 104] on button "Apply" at bounding box center [28, 100] width 15 height 6
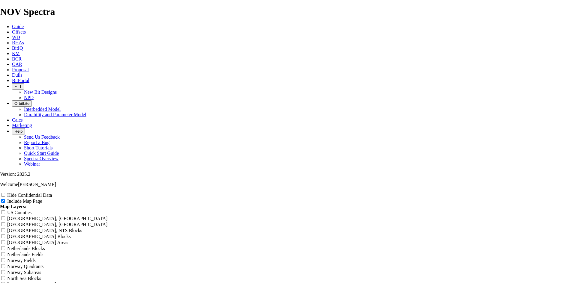
click at [52, 193] on label "Hide Confidential Data" at bounding box center [29, 195] width 45 height 5
click at [5, 193] on input "Hide Confidential Data" at bounding box center [3, 195] width 4 height 4
drag, startPoint x: 342, startPoint y: 41, endPoint x: 235, endPoint y: 43, distance: 106.5
drag, startPoint x: 289, startPoint y: 41, endPoint x: 297, endPoint y: 45, distance: 8.7
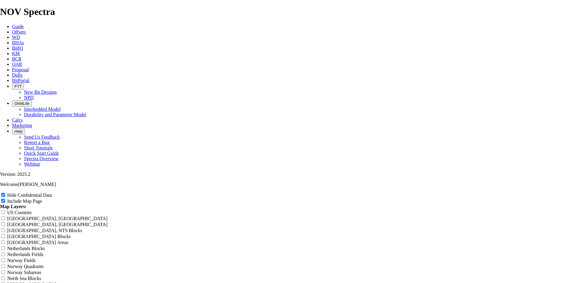
drag, startPoint x: 360, startPoint y: 43, endPoint x: 203, endPoint y: 54, distance: 157.0
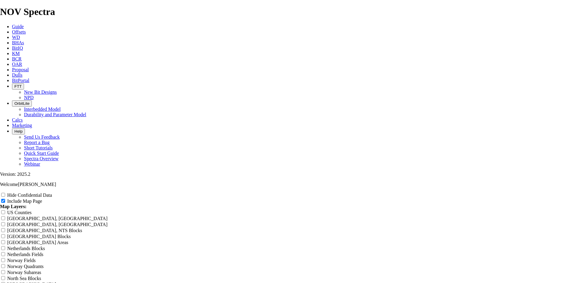
drag, startPoint x: 333, startPoint y: 41, endPoint x: 175, endPoint y: 47, distance: 158.5
paste input "6.75 TKC63 AB1 C/L on PDM Near Mesa pad"
click at [5, 193] on input "Hide Confidential Data" at bounding box center [3, 195] width 4 height 4
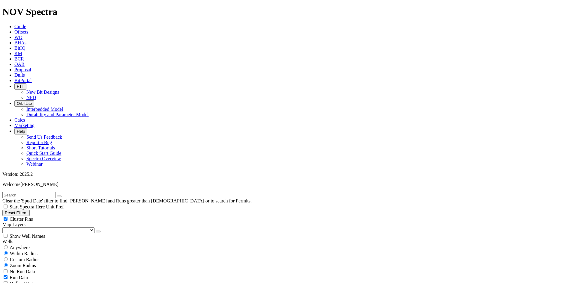
scroll to position [210, 0]
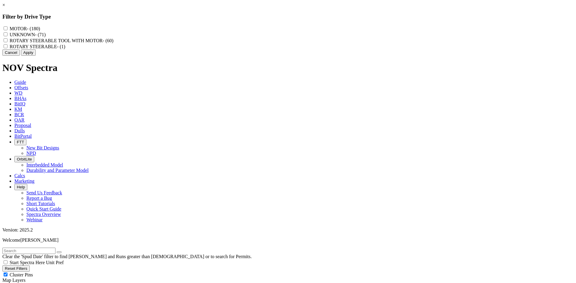
click at [7, 42] on MOTOR "ROTARY STEERABLE TOOL WITH MOTOR - (60)" at bounding box center [6, 40] width 4 height 4
click at [7, 48] on STEERABLE "ROTARY STEERABLE - (1)" at bounding box center [6, 46] width 4 height 4
click at [36, 56] on button "Apply" at bounding box center [28, 52] width 15 height 6
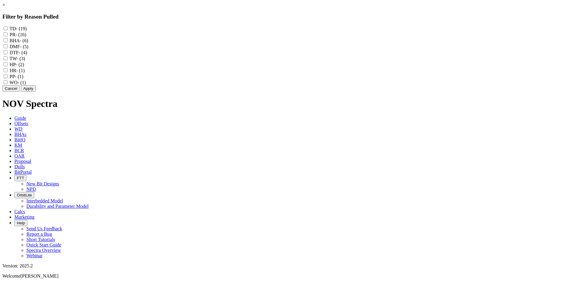
click at [5, 7] on link "×" at bounding box center [3, 4] width 3 height 5
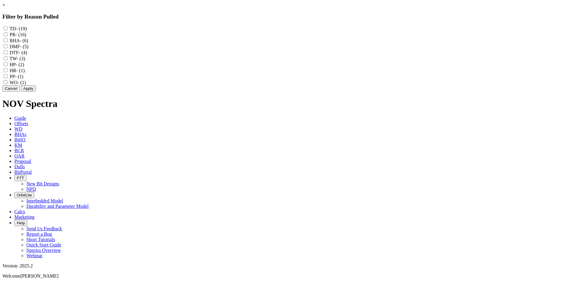
click at [5, 7] on link "×" at bounding box center [3, 4] width 3 height 5
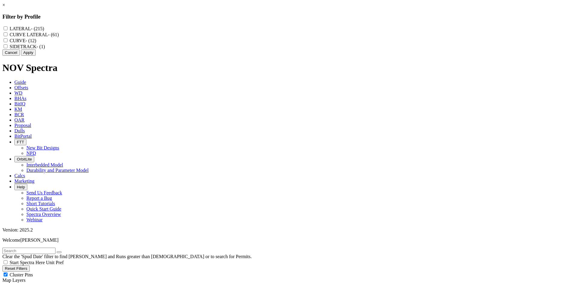
click at [59, 37] on label "CURVE LATERAL - (61)" at bounding box center [34, 34] width 49 height 5
click at [7, 36] on LATERAL "CURVE LATERAL - (61)" at bounding box center [6, 34] width 4 height 4
click at [36, 56] on button "Apply" at bounding box center [28, 52] width 15 height 6
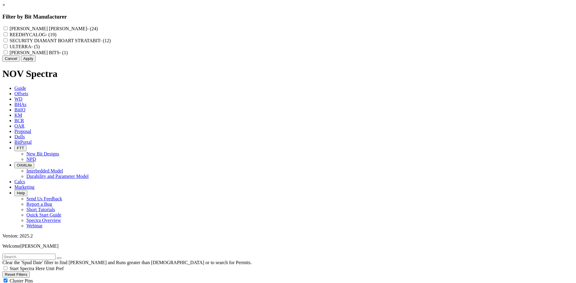
click at [56, 35] on label "REEDHYCALOG - (19)" at bounding box center [33, 34] width 47 height 5
click at [7, 35] on input "REEDHYCALOG - (19)" at bounding box center [6, 34] width 4 height 4
click at [36, 62] on button "Apply" at bounding box center [28, 58] width 15 height 6
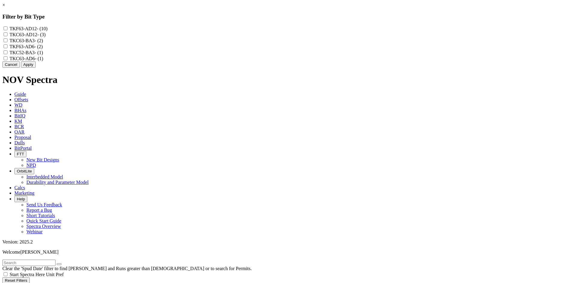
click at [48, 28] on label "TKF63-AD12 - (10)" at bounding box center [29, 28] width 38 height 5
click at [7, 28] on input "TKF63-AD12 - (10)" at bounding box center [6, 28] width 4 height 4
click at [46, 37] on label "TKC63-AD12 - (3)" at bounding box center [28, 34] width 36 height 5
click at [7, 36] on input "TKC63-AD12 - (3)" at bounding box center [6, 34] width 4 height 4
click at [43, 49] on label "TKF63-AD6 - (2)" at bounding box center [26, 46] width 33 height 5
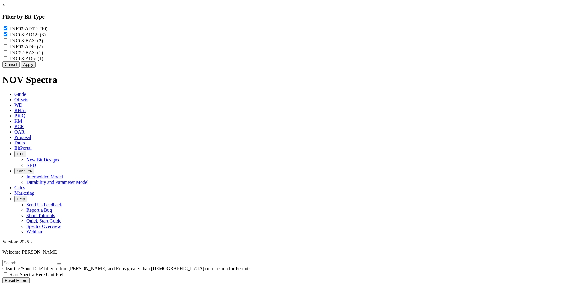
click at [7, 48] on input "TKF63-AD6 - (2)" at bounding box center [6, 46] width 4 height 4
click at [43, 61] on label "TKC63-AD6 - (1)" at bounding box center [27, 58] width 34 height 5
click at [7, 60] on input "TKC63-AD6 - (1)" at bounding box center [6, 58] width 4 height 4
click at [36, 68] on button "Apply" at bounding box center [28, 64] width 15 height 6
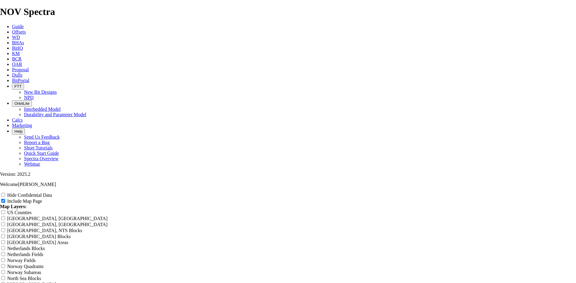
click at [52, 193] on label "Hide Confidential Data" at bounding box center [29, 195] width 45 height 5
click at [5, 193] on input "Hide Confidential Data" at bounding box center [3, 195] width 4 height 4
drag, startPoint x: 341, startPoint y: 42, endPoint x: 199, endPoint y: 42, distance: 142.1
drag, startPoint x: 273, startPoint y: 40, endPoint x: 216, endPoint y: 43, distance: 57.0
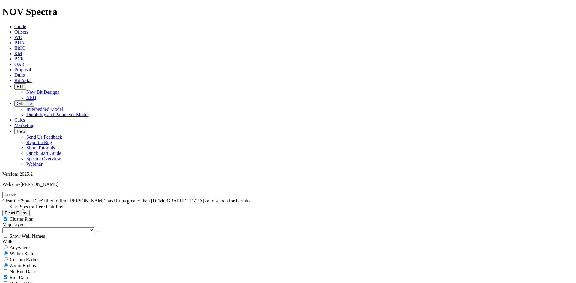
click at [33, 217] on span "Cluster Pins" at bounding box center [21, 219] width 23 height 5
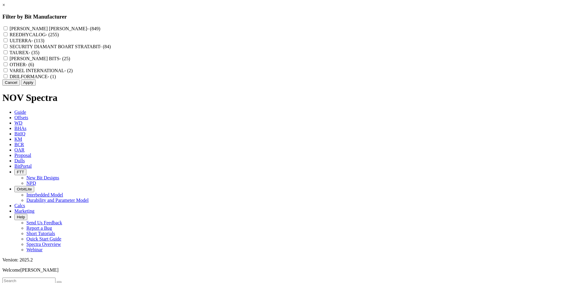
click at [59, 35] on label "REEDHYCALOG - (255)" at bounding box center [34, 34] width 49 height 5
click at [7, 35] on input "REEDHYCALOG - (255)" at bounding box center [6, 34] width 4 height 4
click at [36, 86] on button "Apply" at bounding box center [28, 82] width 15 height 6
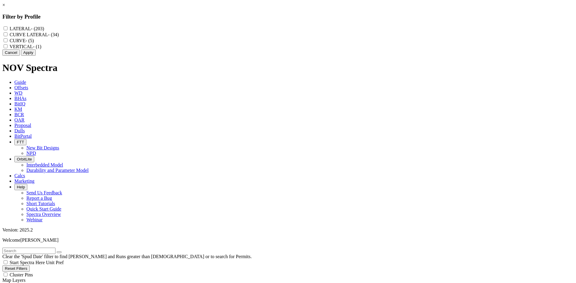
click at [44, 29] on label "LATERAL - (203)" at bounding box center [27, 28] width 34 height 5
click at [7, 29] on input "LATERAL - (203)" at bounding box center [6, 28] width 4 height 4
click at [36, 56] on button "Apply" at bounding box center [28, 52] width 15 height 6
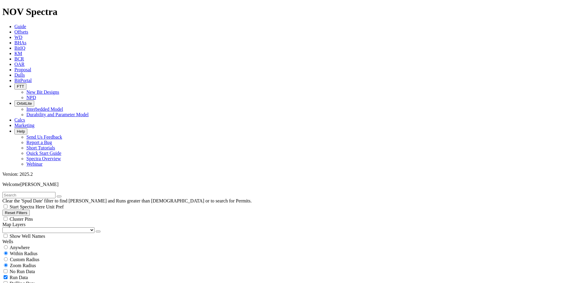
scroll to position [210, 0]
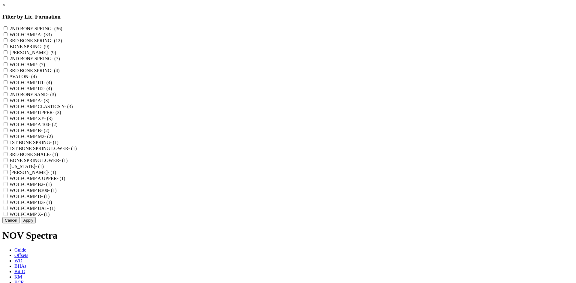
click at [52, 37] on label "WOLFCAMP A - (33)" at bounding box center [31, 34] width 42 height 5
click at [7, 36] on A "WOLFCAMP A - (33)" at bounding box center [6, 34] width 4 height 4
click at [45, 67] on label "WOLFCAMP - (7)" at bounding box center [28, 64] width 36 height 5
click at [7, 66] on input "WOLFCAMP - (7)" at bounding box center [6, 64] width 4 height 4
click at [49, 103] on label "WOLFCAMP A - (3)" at bounding box center [30, 100] width 40 height 5
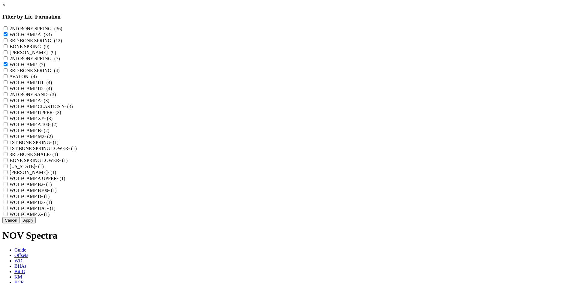
click at [7, 102] on A "WOLFCAMP A - (3)" at bounding box center [6, 100] width 4 height 4
click at [73, 109] on label "WOLFCAMP CLASTICS Y - (3)" at bounding box center [41, 106] width 63 height 5
click at [7, 108] on Y "WOLFCAMP CLASTICS Y - (3)" at bounding box center [6, 106] width 4 height 4
click at [52, 91] on label "WOLFCAMP U2 - (4)" at bounding box center [31, 88] width 43 height 5
click at [7, 90] on U2 "WOLFCAMP U2 - (4)" at bounding box center [6, 88] width 4 height 4
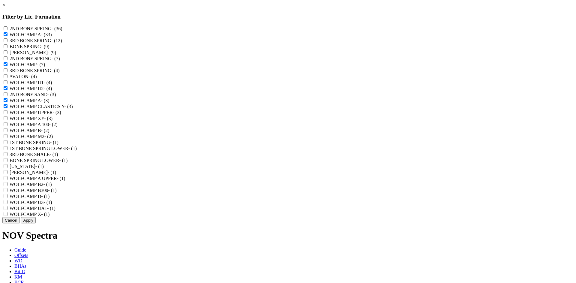
click at [52, 85] on label "WOLFCAMP U1 - (4)" at bounding box center [31, 82] width 43 height 5
click at [7, 84] on U1 "WOLFCAMP U1 - (4)" at bounding box center [6, 82] width 4 height 4
click at [61, 115] on label "WOLFCAMP UPPER - (3)" at bounding box center [36, 112] width 52 height 5
click at [7, 114] on UPPER "WOLFCAMP UPPER - (3)" at bounding box center [6, 112] width 4 height 4
click at [52, 121] on label "WOLFCAMP XY - (3)" at bounding box center [31, 118] width 43 height 5
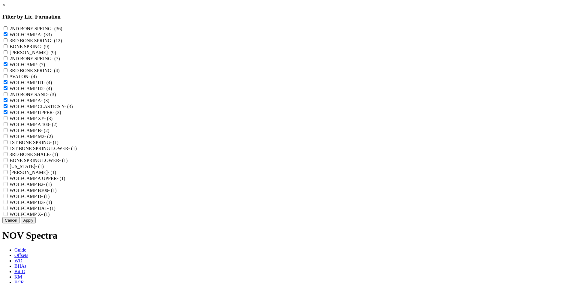
click at [7, 120] on XY "WOLFCAMP XY - (3)" at bounding box center [6, 118] width 4 height 4
click at [58, 127] on label "WOLFCAMP A 100 - (2)" at bounding box center [34, 124] width 48 height 5
click at [7, 126] on 100 "WOLFCAMP A 100 - (2)" at bounding box center [6, 124] width 4 height 4
click at [49, 133] on label "WOLFCAMP B - (2)" at bounding box center [30, 130] width 40 height 5
click at [7, 132] on B "WOLFCAMP B - (2)" at bounding box center [6, 130] width 4 height 4
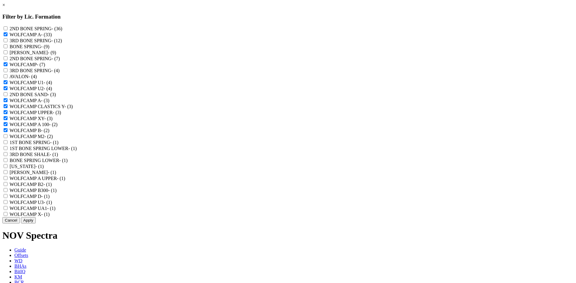
click at [53, 139] on label "WOLFCAMP M2 - (2)" at bounding box center [31, 136] width 43 height 5
click at [7, 138] on M2 "WOLFCAMP M2 - (2)" at bounding box center [6, 136] width 4 height 4
click at [65, 181] on label "WOLFCAMP A UPPER - (1)" at bounding box center [38, 178] width 56 height 5
click at [7, 180] on "WOLFCAMP A UPPER - (1)" at bounding box center [6, 178] width 4 height 4
click at [52, 187] on label "WOLFCAMP B2 - (1)" at bounding box center [31, 184] width 42 height 5
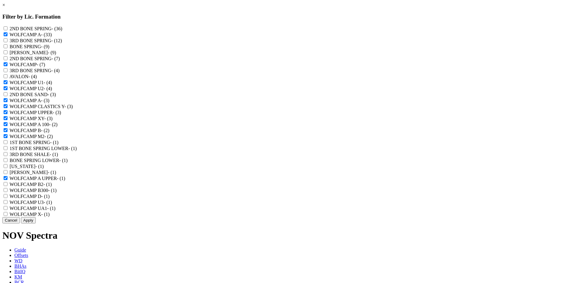
click at [7, 186] on B2 "WOLFCAMP B2 - (1)" at bounding box center [6, 184] width 4 height 4
click at [57, 193] on label "WOLFCAMP B300 - (1)" at bounding box center [33, 190] width 47 height 5
click at [7, 192] on B300 "WOLFCAMP B300 - (1)" at bounding box center [6, 190] width 4 height 4
click at [52, 205] on label "WOLFCAMP U3 - (1)" at bounding box center [31, 202] width 43 height 5
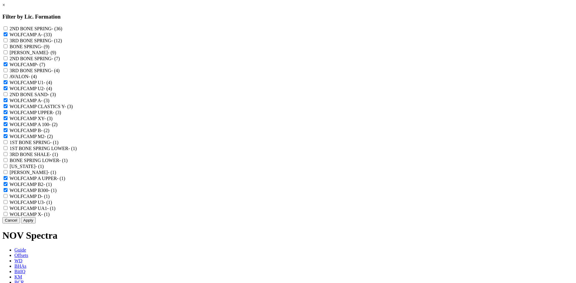
click at [7, 204] on U3 "WOLFCAMP U3 - (1)" at bounding box center [6, 202] width 4 height 4
click at [55, 211] on label "WOLFCAMP UA1 - (1)" at bounding box center [33, 208] width 46 height 5
click at [7, 210] on UA1 "WOLFCAMP UA1 - (1)" at bounding box center [6, 208] width 4 height 4
click at [50, 217] on label "WOLFCAMP X - (1)" at bounding box center [30, 214] width 40 height 5
click at [7, 216] on X "WOLFCAMP X - (1)" at bounding box center [6, 214] width 4 height 4
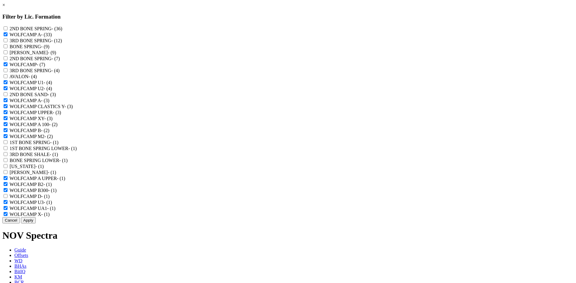
click at [36, 224] on button "Apply" at bounding box center [28, 220] width 15 height 6
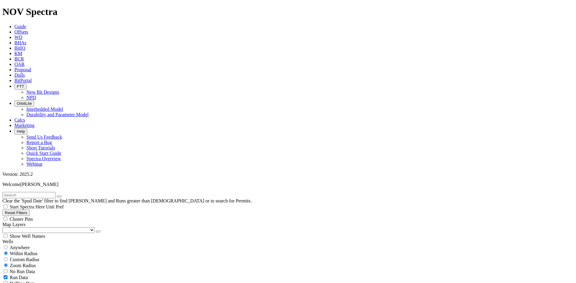
scroll to position [4331, 0]
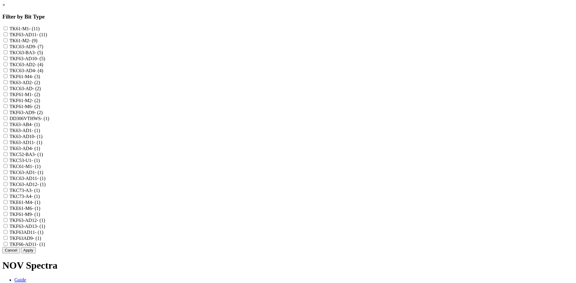
click at [47, 37] on label "TKF63-AD11 - (11)" at bounding box center [28, 34] width 37 height 5
click at [7, 36] on input "TKF63-AD11 - (11)" at bounding box center [6, 34] width 4 height 4
click at [43, 49] on label "TKC63-AD9 - (7)" at bounding box center [27, 46] width 34 height 5
click at [7, 48] on input "TKC63-AD9 - (7)" at bounding box center [6, 46] width 4 height 4
click at [45, 61] on label "TKF63-AD10 - (5)" at bounding box center [28, 58] width 36 height 5
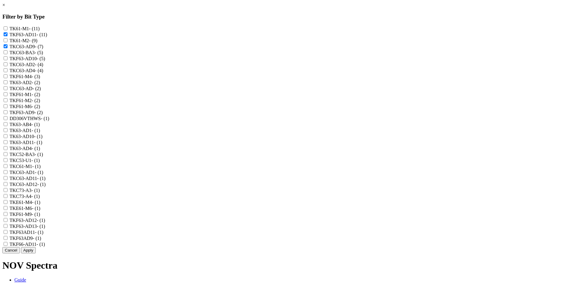
click at [7, 60] on input "TKF63-AD10 - (5)" at bounding box center [6, 58] width 4 height 4
click at [45, 61] on label "TKF63-AD10 - (5)" at bounding box center [28, 58] width 36 height 5
click at [7, 60] on input "TKF63-AD10 - (5)" at bounding box center [6, 58] width 4 height 4
click at [43, 67] on label "TKC63-AD2 - (4)" at bounding box center [27, 64] width 34 height 5
click at [7, 66] on input "TKC63-AD2 - (4)" at bounding box center [6, 64] width 4 height 4
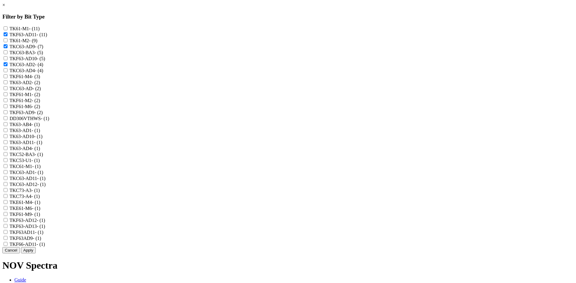
click at [43, 73] on label "TKC63-AD4 - (4)" at bounding box center [27, 70] width 34 height 5
click at [7, 72] on input "TKC63-AD4 - (4)" at bounding box center [6, 70] width 4 height 4
click at [40, 85] on label "TK63-AD2 - (2)" at bounding box center [25, 82] width 31 height 5
click at [7, 84] on input "TK63-AD2 - (2)" at bounding box center [6, 82] width 4 height 4
click at [41, 91] on label "TKC63-AD - (2)" at bounding box center [25, 88] width 31 height 5
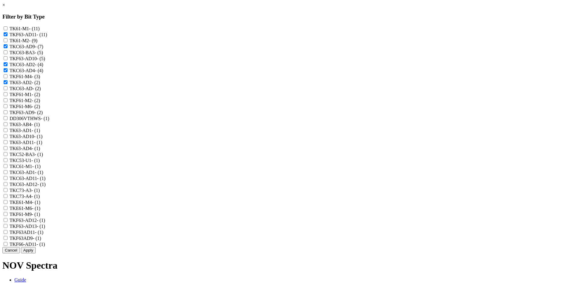
click at [7, 90] on input "TKC63-AD - (2)" at bounding box center [6, 88] width 4 height 4
click at [43, 115] on label "TKF63-AD9 - (2)" at bounding box center [26, 112] width 33 height 5
click at [7, 114] on input "TKF63-AD9 - (2)" at bounding box center [6, 112] width 4 height 4
click at [40, 133] on label "TK63-AD1 - (1)" at bounding box center [25, 130] width 31 height 5
click at [7, 132] on input "TK63-AD1 - (1)" at bounding box center [6, 130] width 4 height 4
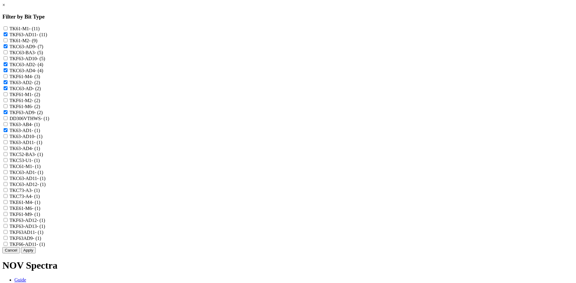
click at [43, 139] on label "TK63-AD10 - (1)" at bounding box center [26, 136] width 33 height 5
click at [7, 138] on input "TK63-AD10 - (1)" at bounding box center [6, 136] width 4 height 4
click at [42, 145] on label "TK63-AD11 - (1)" at bounding box center [26, 142] width 33 height 5
click at [7, 144] on input "TK63-AD11 - (1)" at bounding box center [6, 142] width 4 height 4
click at [40, 151] on label "TK63-AD4 - (1)" at bounding box center [25, 148] width 31 height 5
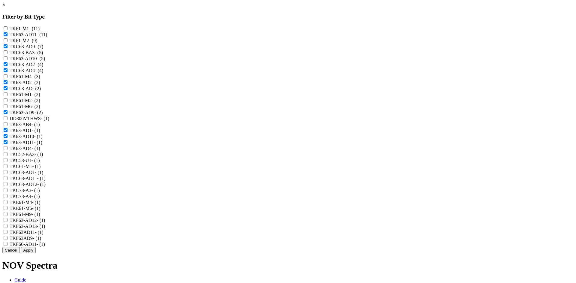
click at [7, 150] on input "TK63-AD4 - (1)" at bounding box center [6, 148] width 4 height 4
click at [43, 175] on label "TKC63-AD1 - (1)" at bounding box center [27, 172] width 34 height 5
click at [7, 174] on input "TKC63-AD1 - (1)" at bounding box center [6, 172] width 4 height 4
click at [46, 181] on label "TKC63-AD11 - (1)" at bounding box center [28, 178] width 36 height 5
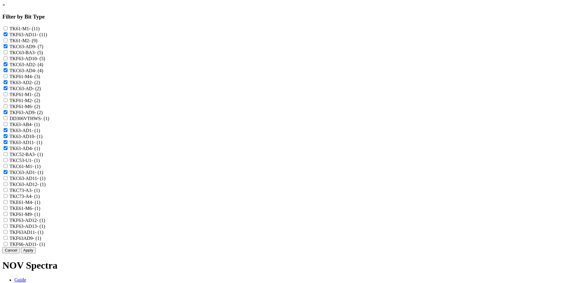
click at [7, 180] on input "TKC63-AD11 - (1)" at bounding box center [6, 178] width 4 height 4
click at [43, 235] on label "TKF63AD11 - (1)" at bounding box center [27, 232] width 34 height 5
click at [7, 234] on input "TKF63AD11 - (1)" at bounding box center [6, 232] width 4 height 4
click at [45, 229] on label "TKF63-AD13 - (1)" at bounding box center [28, 226] width 36 height 5
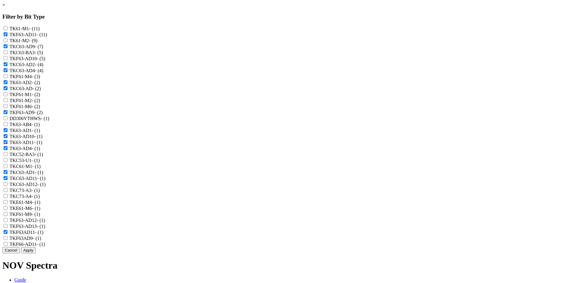
click at [7, 228] on input "TKF63-AD13 - (1)" at bounding box center [6, 226] width 4 height 4
click at [41, 241] on label "TKF63AD9 - (1)" at bounding box center [25, 238] width 31 height 5
click at [7, 240] on input "TKF63AD9 - (1)" at bounding box center [6, 238] width 4 height 4
click at [45, 247] on label "TKF66-AD11 - (1)" at bounding box center [27, 244] width 35 height 5
click at [7, 246] on input "TKF66-AD11 - (1)" at bounding box center [6, 244] width 4 height 4
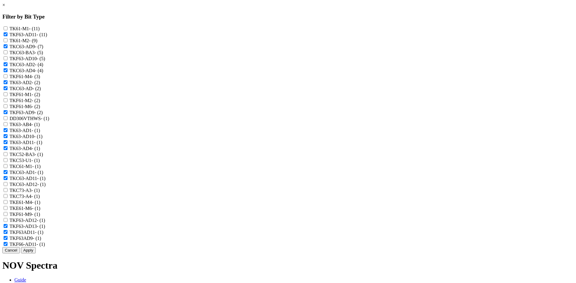
click at [36, 254] on button "Apply" at bounding box center [28, 250] width 15 height 6
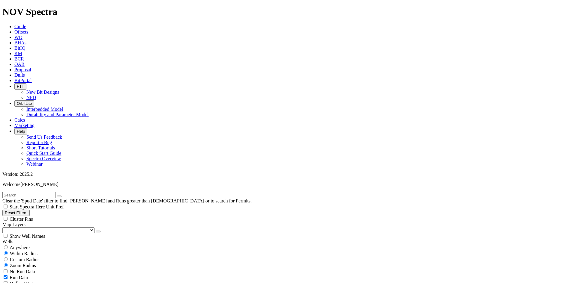
scroll to position [240, 0]
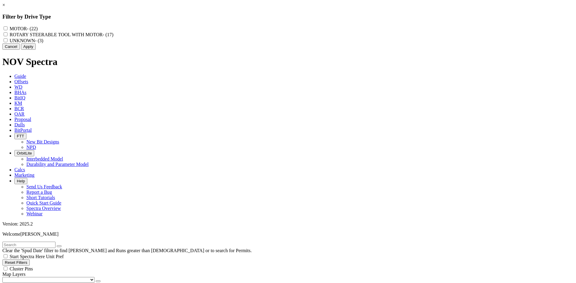
click at [7, 28] on input "MOTOR - (22)" at bounding box center [6, 28] width 4 height 4
click at [36, 50] on button "Apply" at bounding box center [28, 46] width 15 height 6
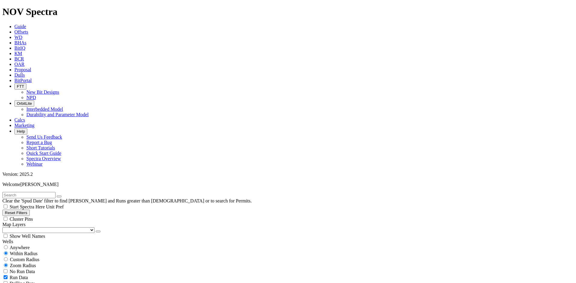
scroll to position [882, 0]
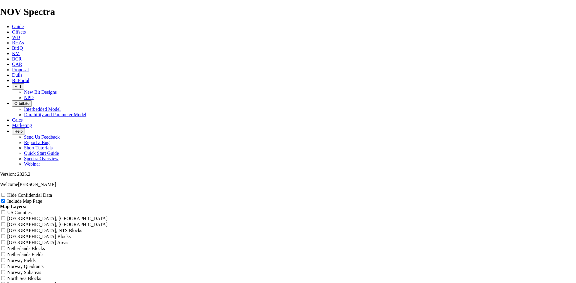
click at [5, 193] on input "Hide Confidential Data" at bounding box center [3, 195] width 4 height 4
drag, startPoint x: 342, startPoint y: 44, endPoint x: 166, endPoint y: 55, distance: 175.5
drag, startPoint x: 322, startPoint y: 43, endPoint x: 189, endPoint y: 38, distance: 132.7
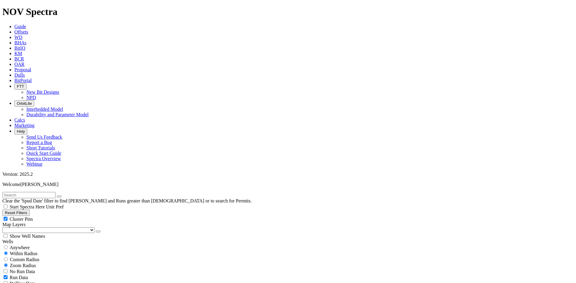
click at [49, 210] on div "Reset Filters Cluster Pins Map Layers (Clear) US Counties Alberta, CA Townships…" at bounding box center [287, 224] width 571 height 29
click at [96, 231] on button "button" at bounding box center [98, 232] width 5 height 2
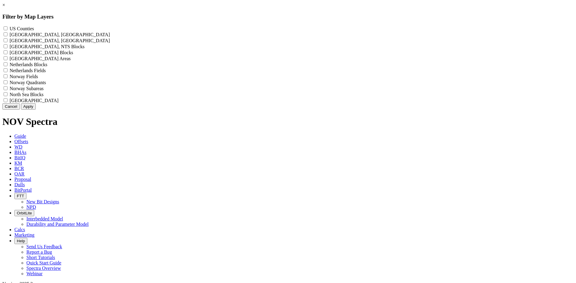
click at [261, 25] on div "US Counties - ()" at bounding box center [287, 28] width 571 height 6
click at [34, 27] on label "US Counties - ()" at bounding box center [22, 28] width 24 height 5
click at [7, 27] on Counties "US Counties - ()" at bounding box center [6, 28] width 4 height 4
click at [36, 110] on button "Apply" at bounding box center [28, 106] width 15 height 6
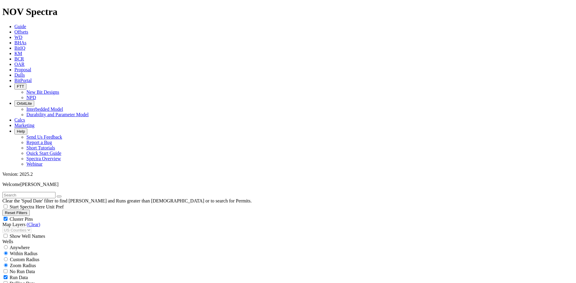
scroll to position [180, 0]
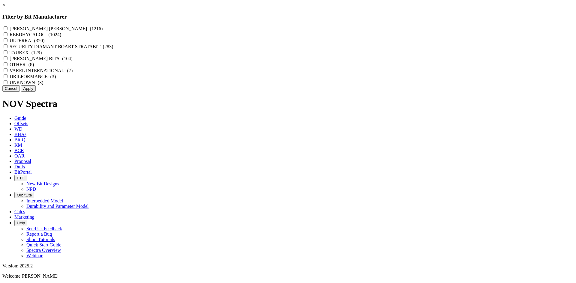
click at [61, 36] on label "REEDHYCALOG - (1024)" at bounding box center [36, 34] width 52 height 5
click at [7, 36] on input "REEDHYCALOG - (1024)" at bounding box center [6, 34] width 4 height 4
drag, startPoint x: 315, startPoint y: 131, endPoint x: 311, endPoint y: 137, distance: 7.1
click at [36, 92] on button "Apply" at bounding box center [28, 88] width 15 height 6
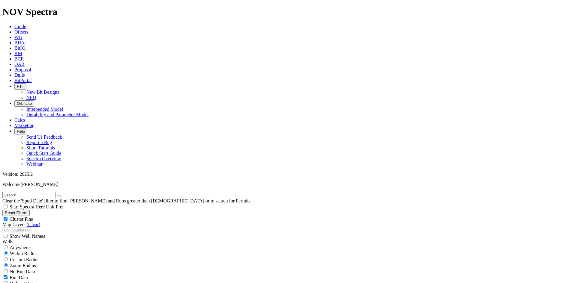
drag, startPoint x: 34, startPoint y: 229, endPoint x: 53, endPoint y: 232, distance: 20.0
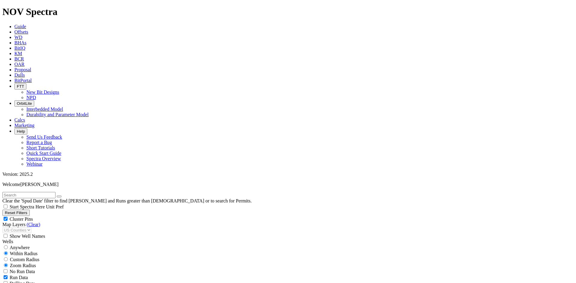
drag, startPoint x: 29, startPoint y: 219, endPoint x: 60, endPoint y: 228, distance: 32.5
